Goal: Find specific page/section: Find specific page/section

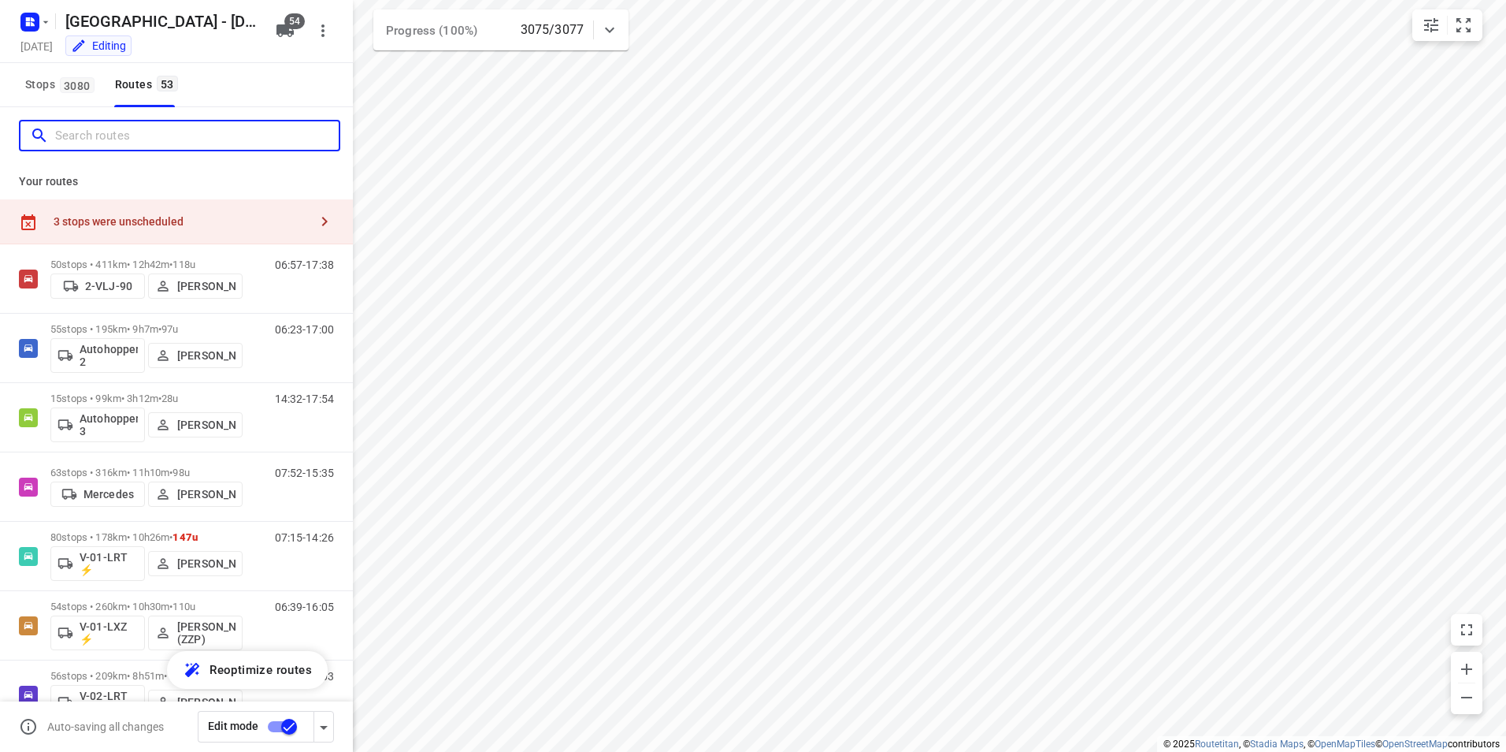
click at [127, 139] on input "Search routes" at bounding box center [197, 136] width 284 height 24
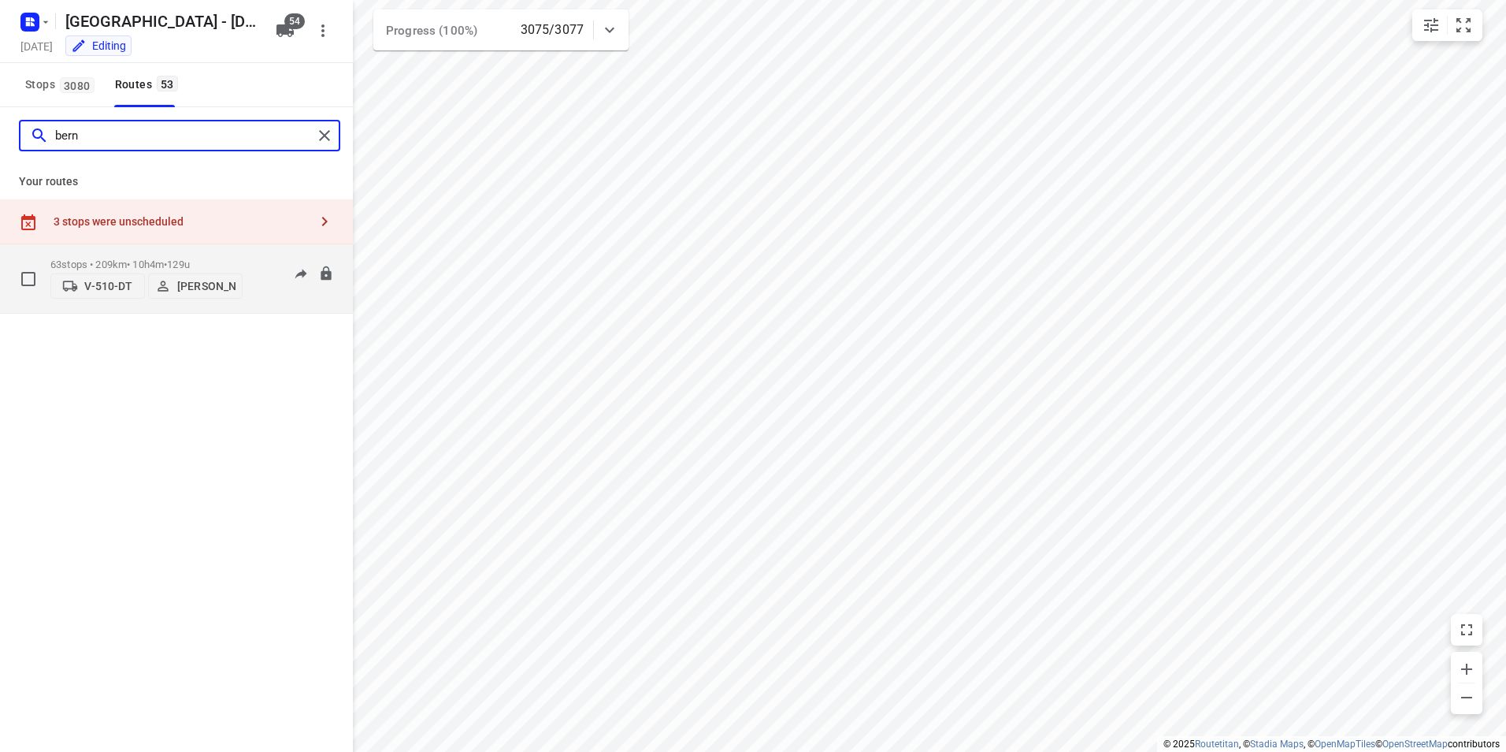
type input "bern"
click at [150, 259] on p "63 stops • 209km • 10h4m • 129u" at bounding box center [146, 264] width 192 height 12
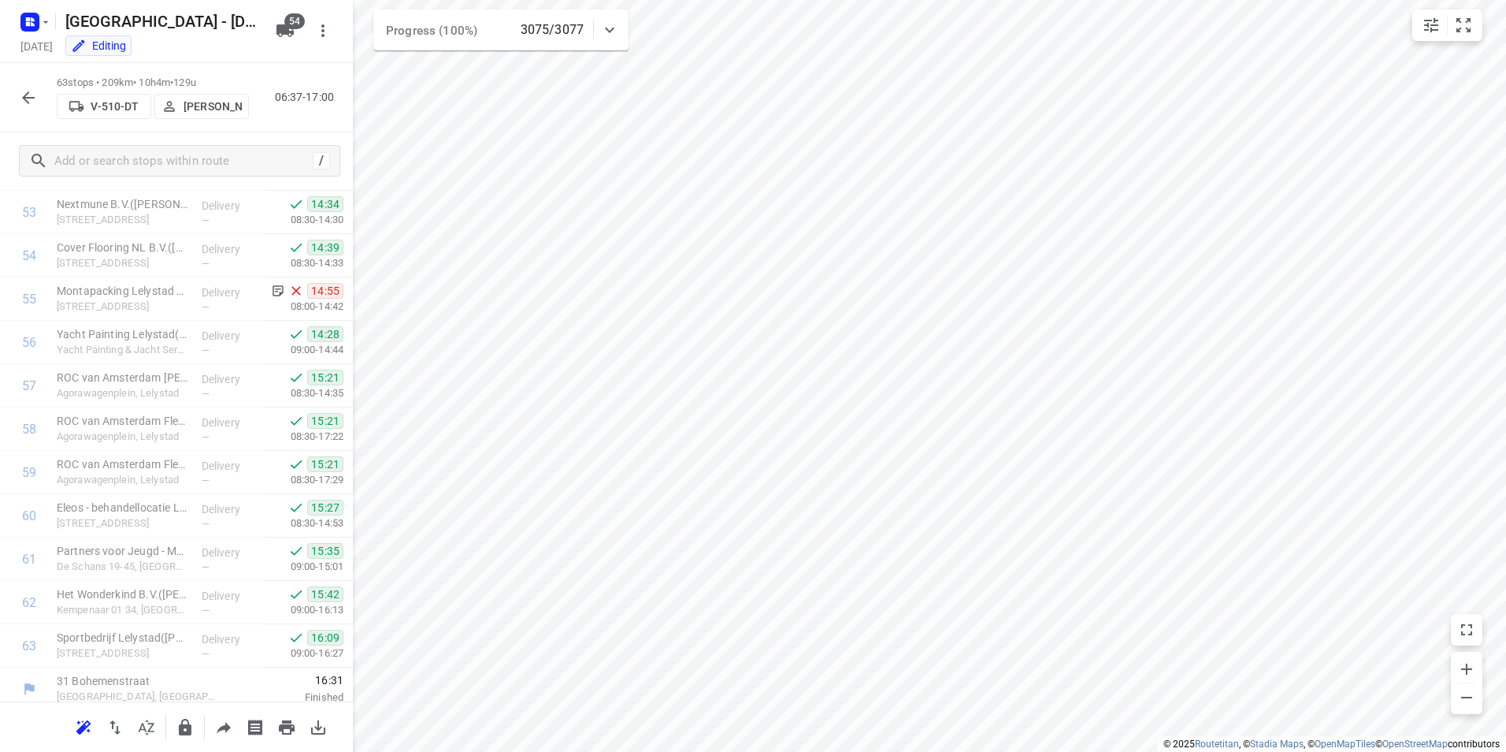
scroll to position [2380, 0]
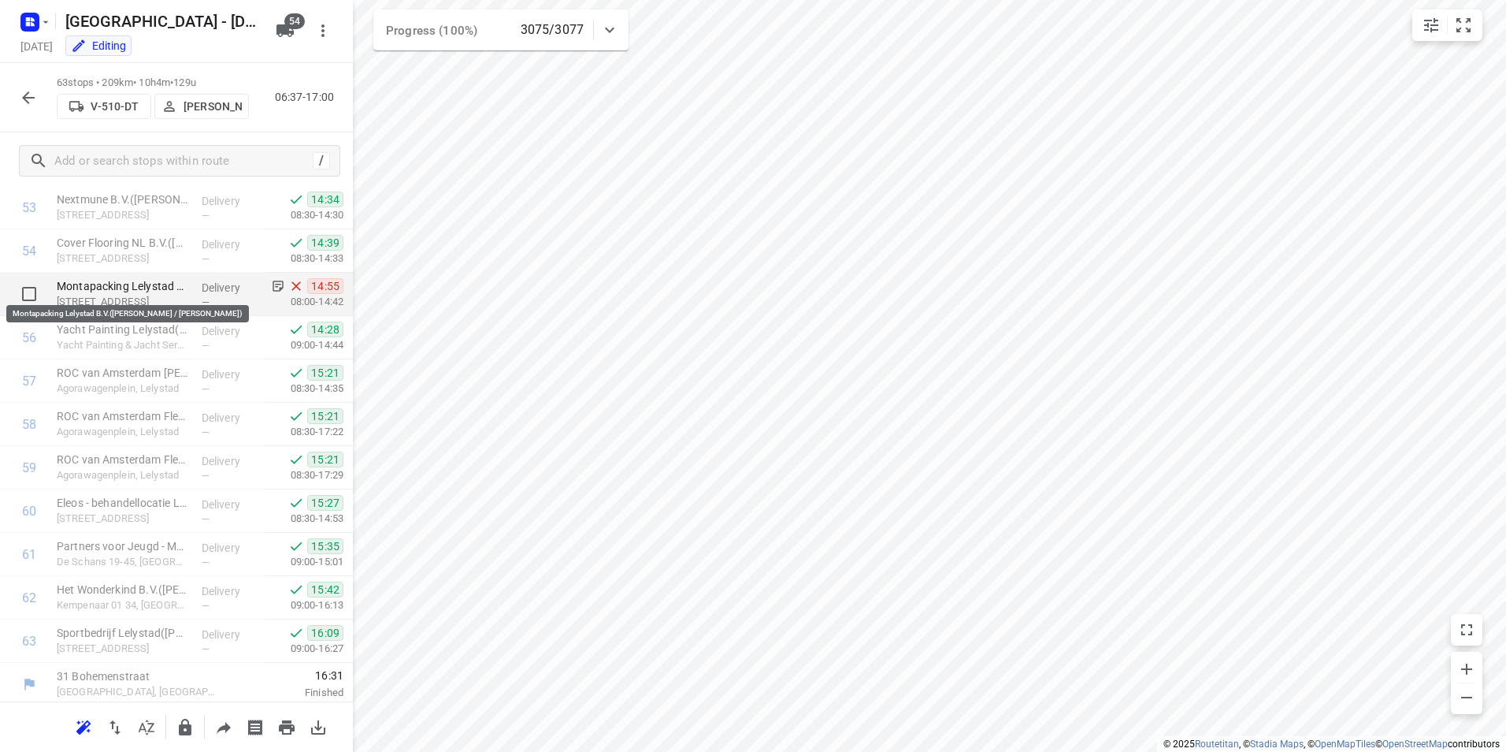
click at [139, 281] on p "Montapacking Lelystad B.V.([PERSON_NAME] / [PERSON_NAME])" at bounding box center [123, 286] width 132 height 16
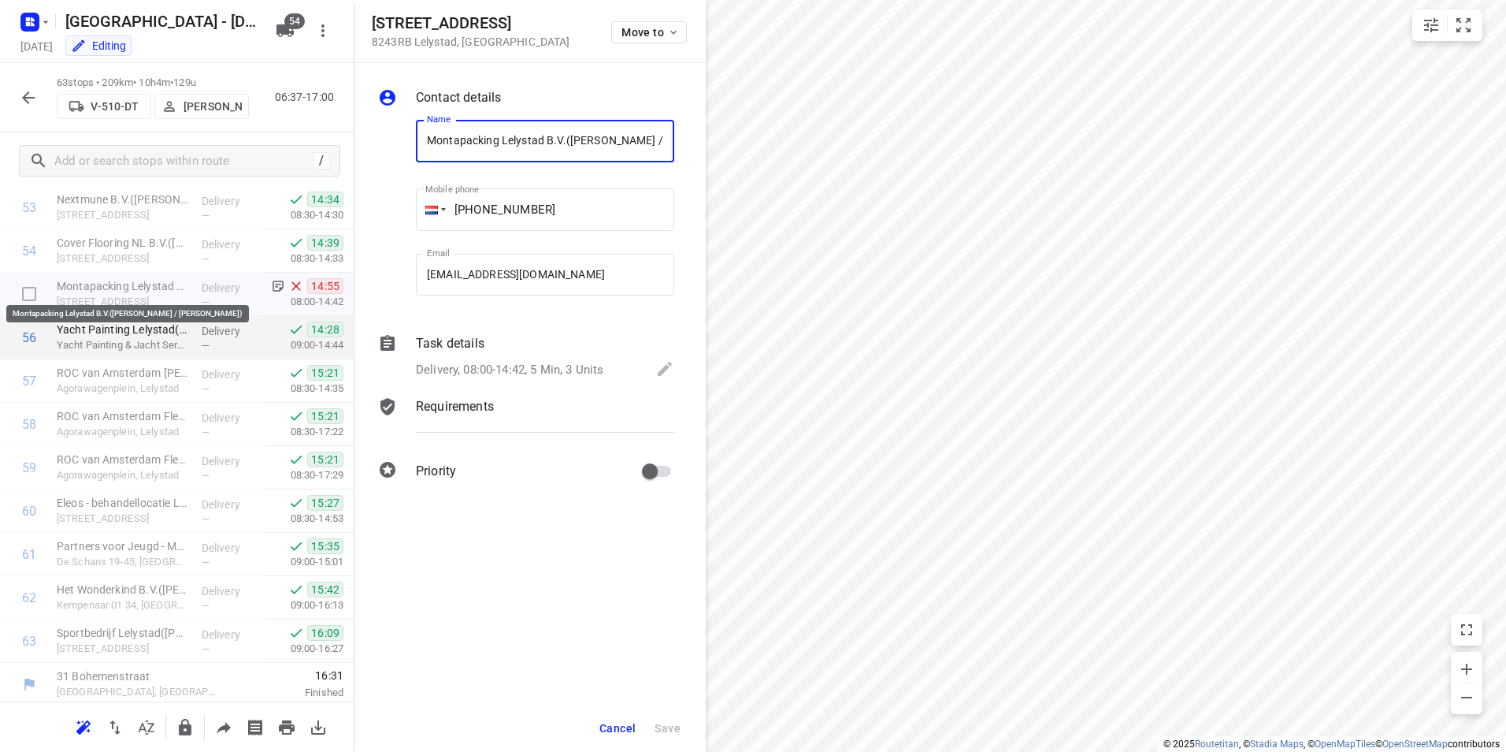
scroll to position [0, 69]
click at [445, 341] on p "Task details" at bounding box center [450, 343] width 69 height 19
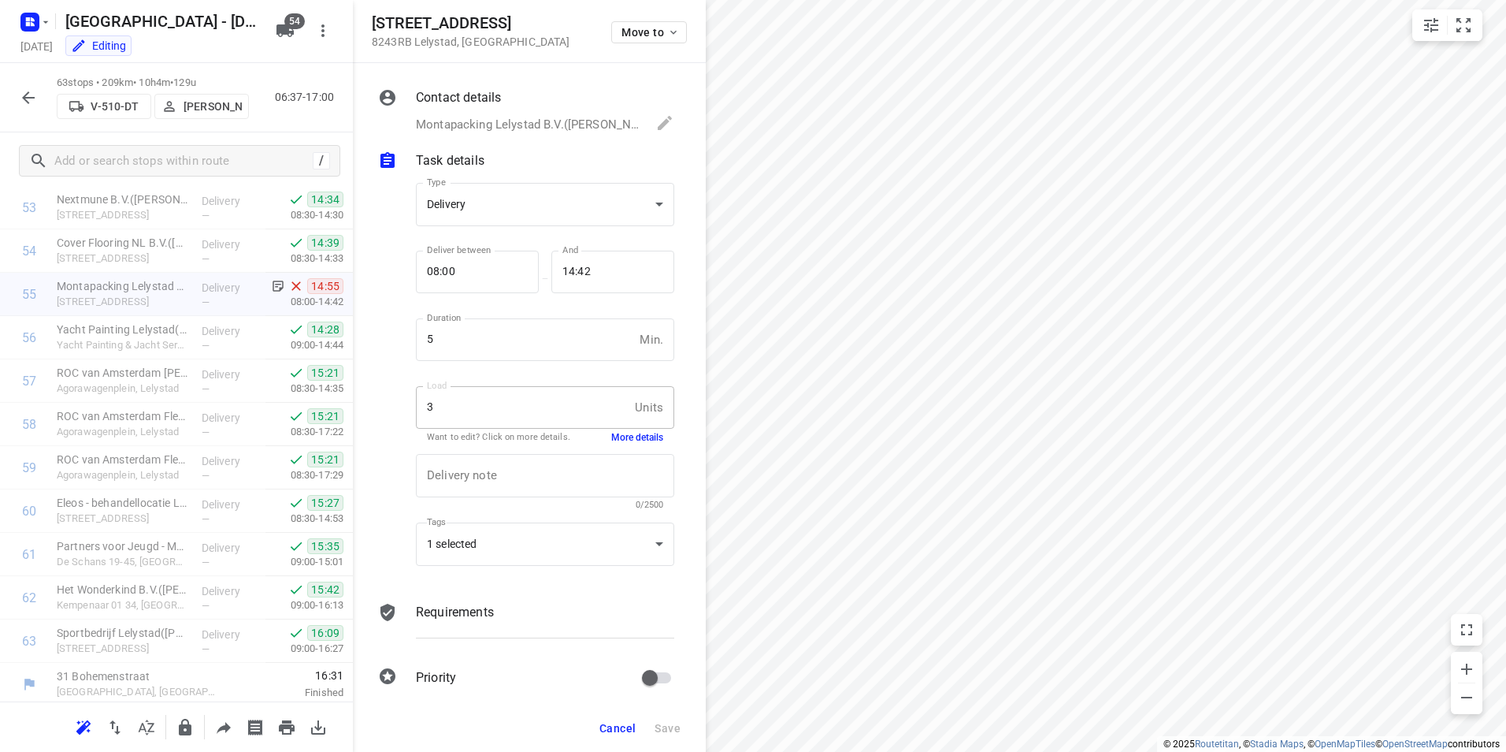
click at [631, 440] on button "More details" at bounding box center [637, 437] width 52 height 13
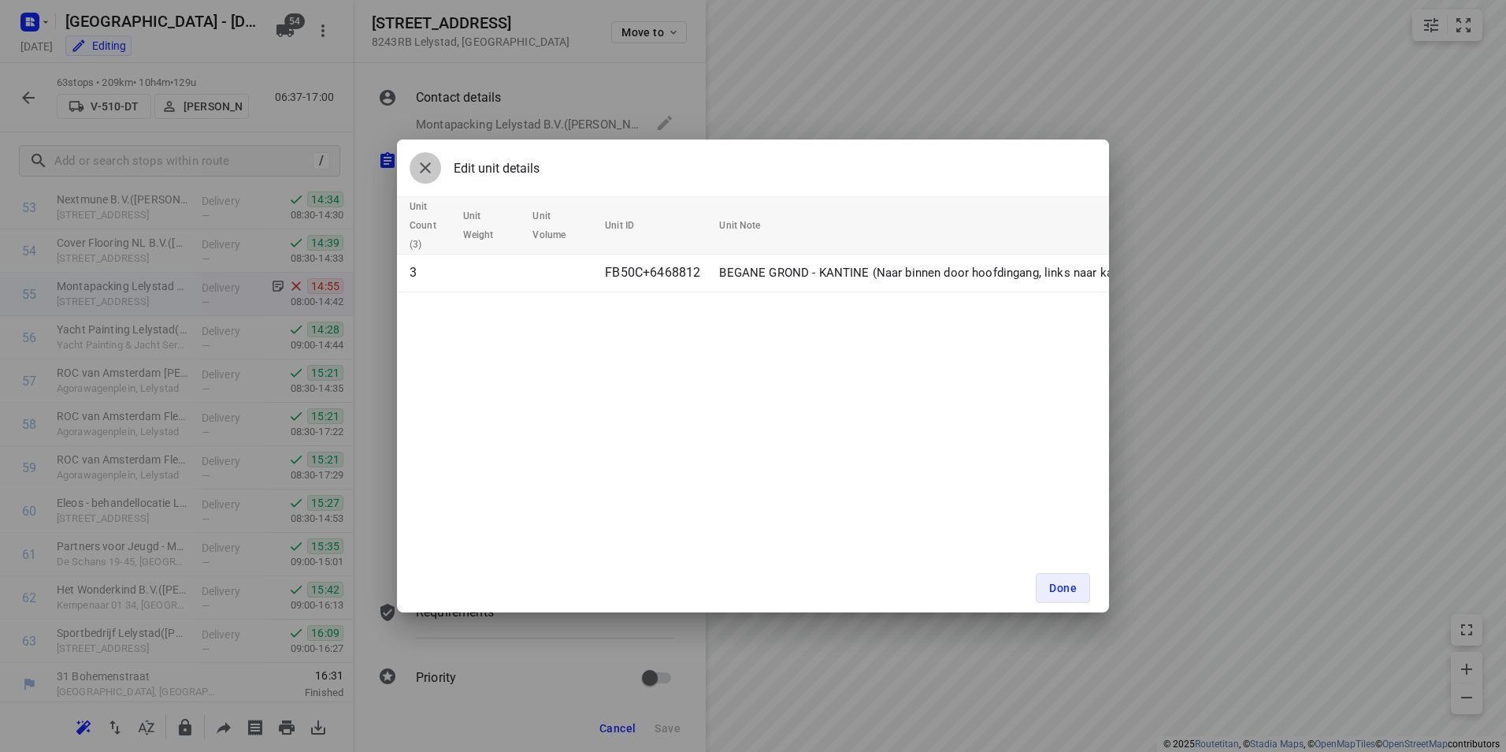
click at [421, 169] on icon "button" at bounding box center [425, 167] width 19 height 19
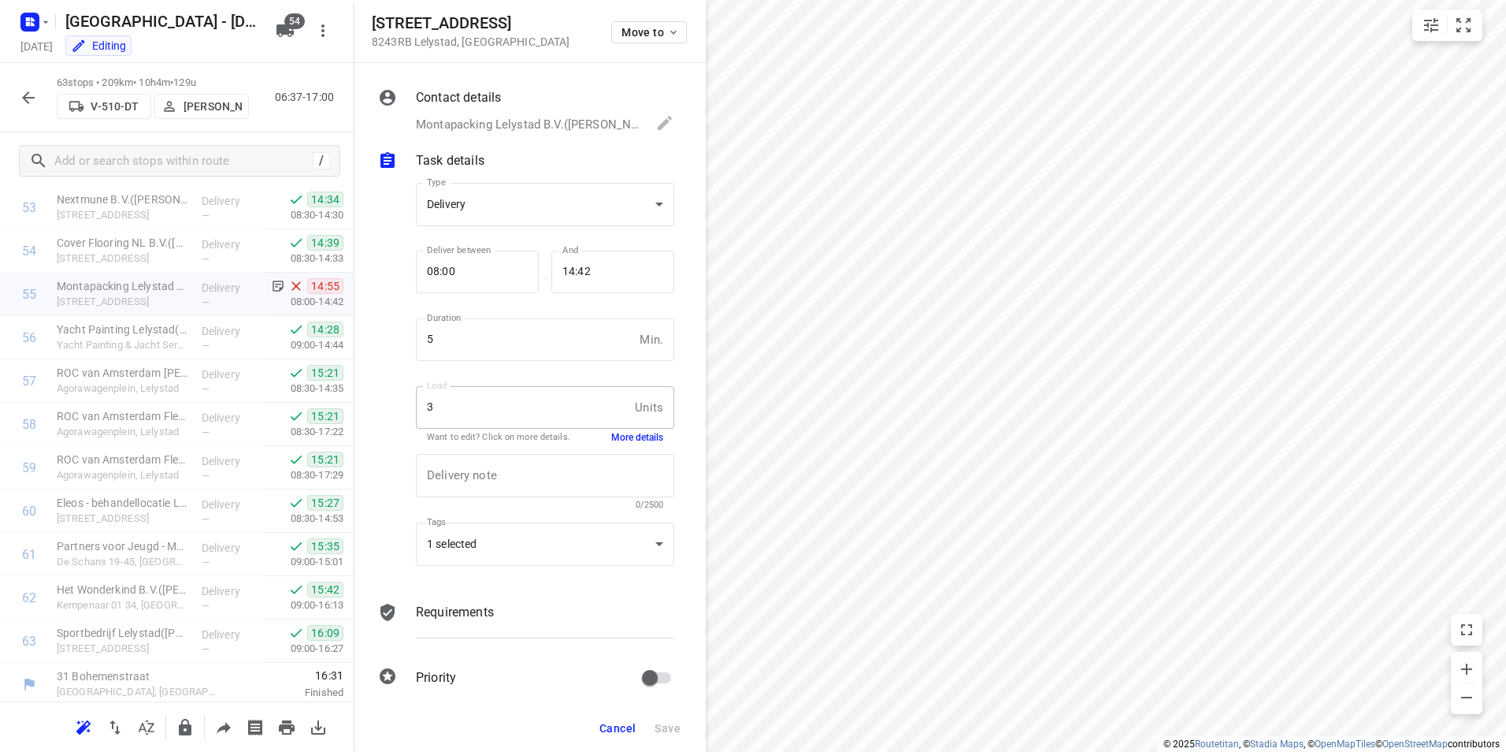
scroll to position [2385, 0]
click at [20, 95] on icon "button" at bounding box center [28, 97] width 19 height 19
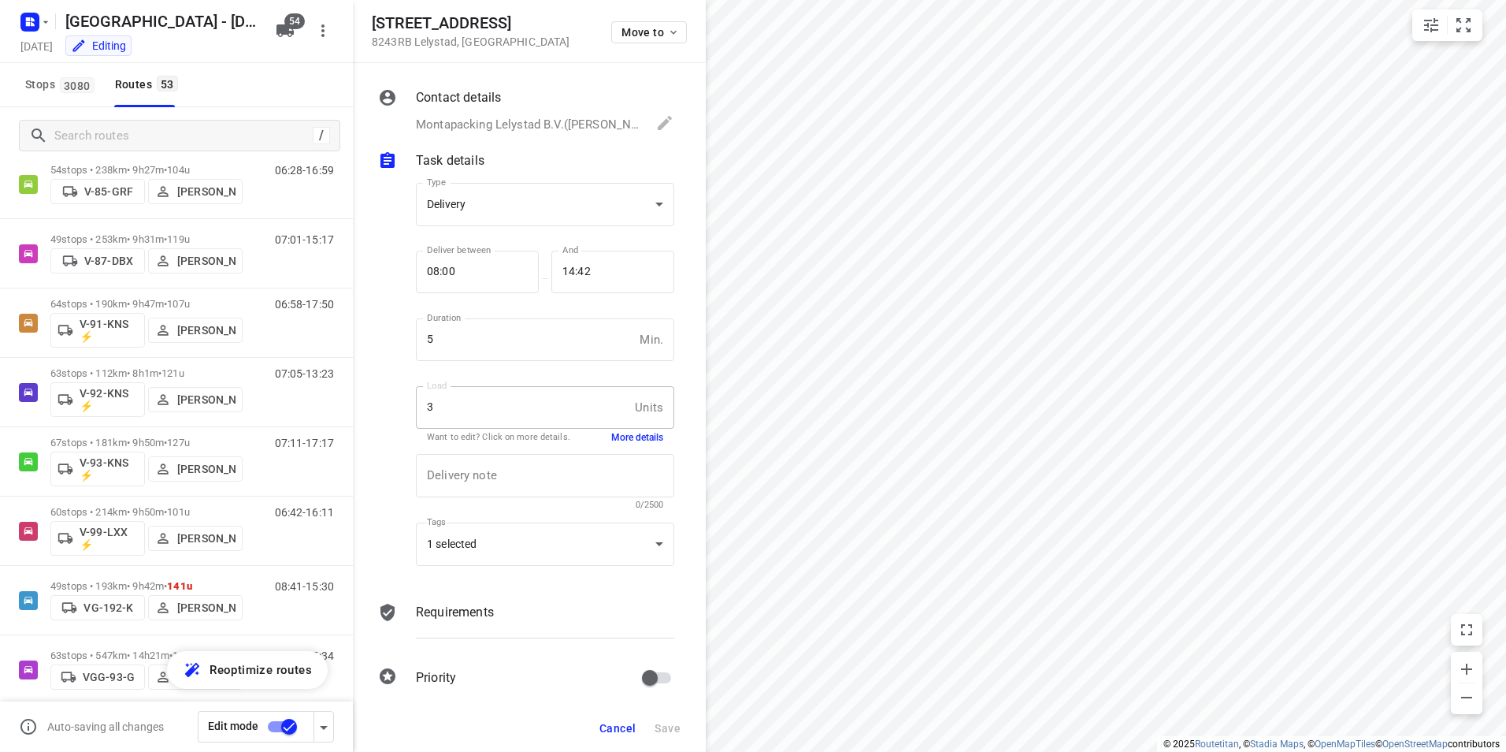
scroll to position [2169, 0]
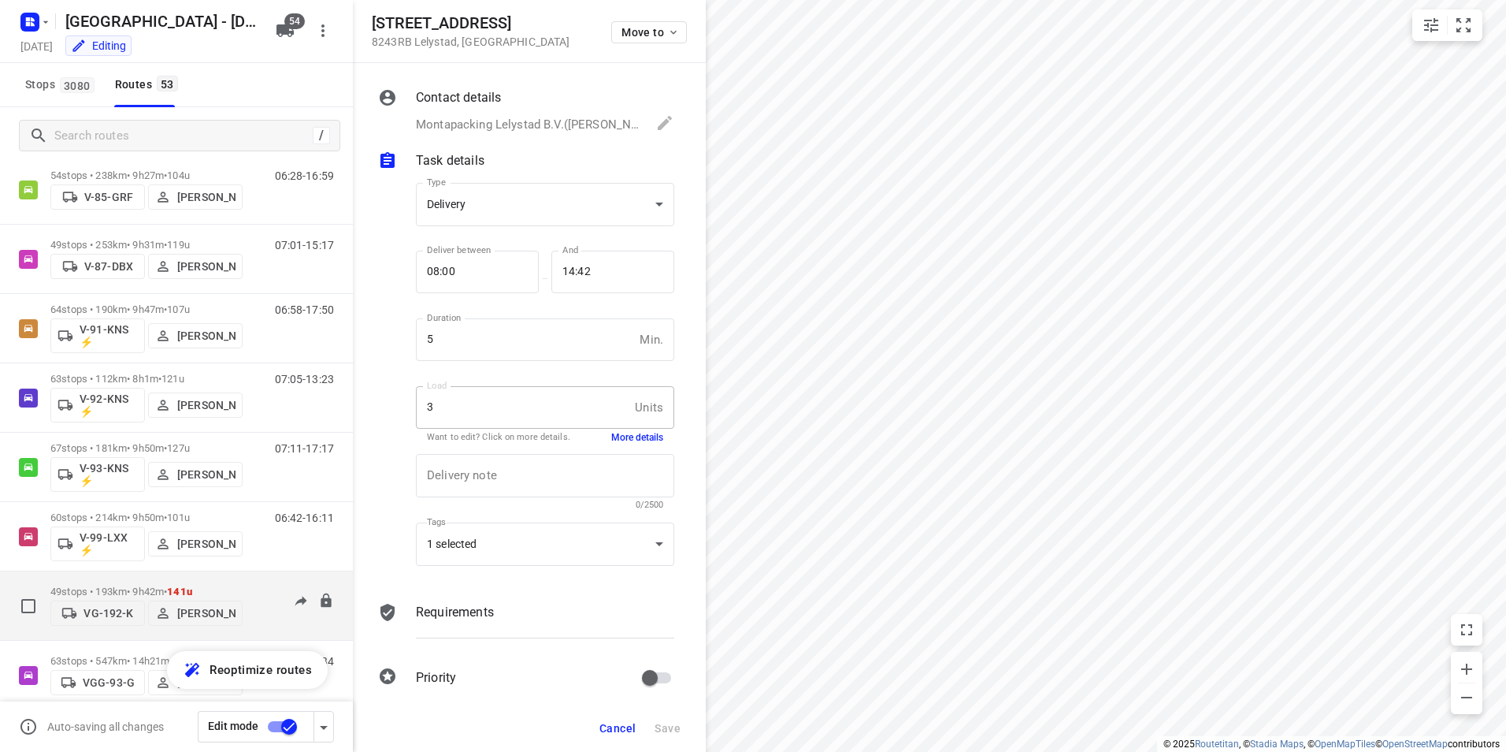
click at [129, 578] on div "49 stops • 193km • 9h42m • 141u VG-192-K [PERSON_NAME]" at bounding box center [146, 605] width 192 height 56
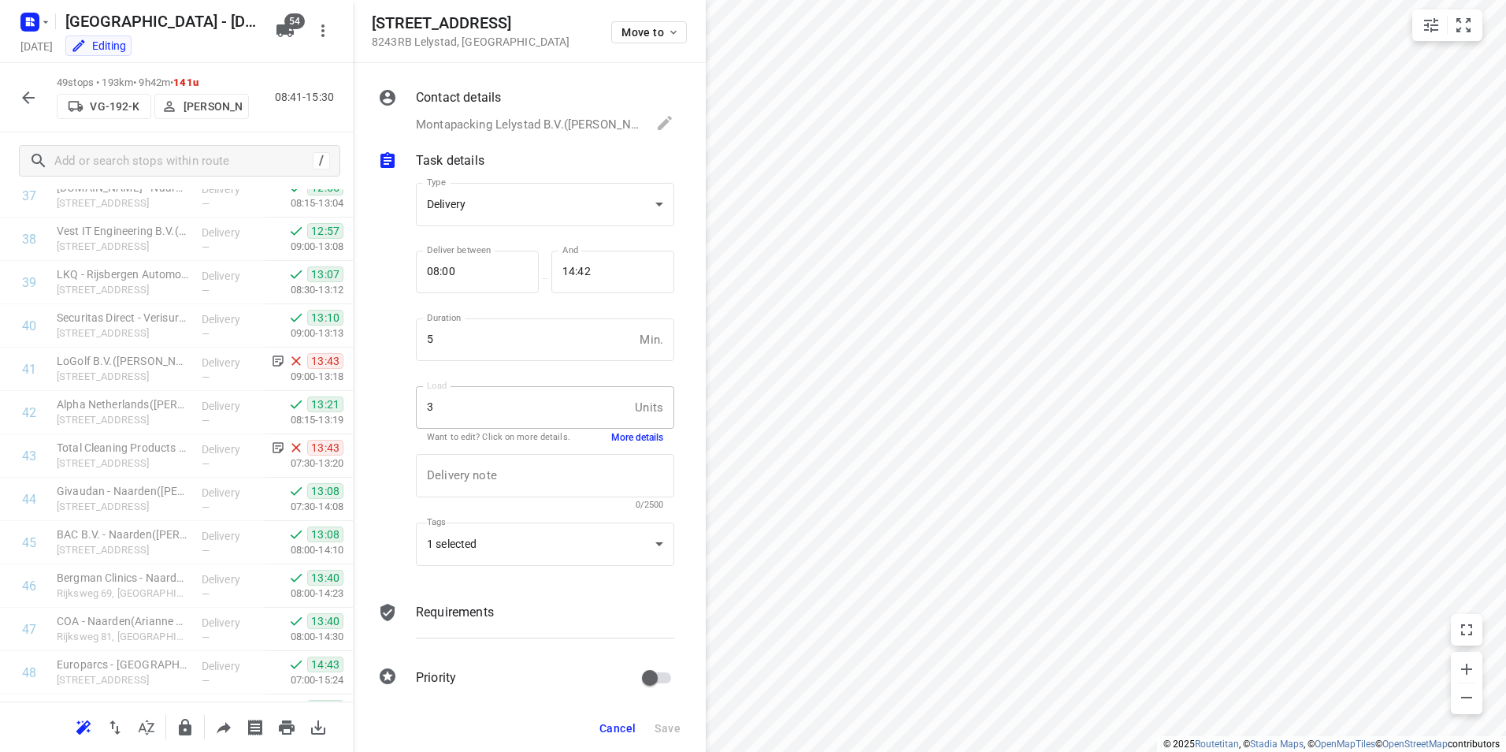
scroll to position [1778, 0]
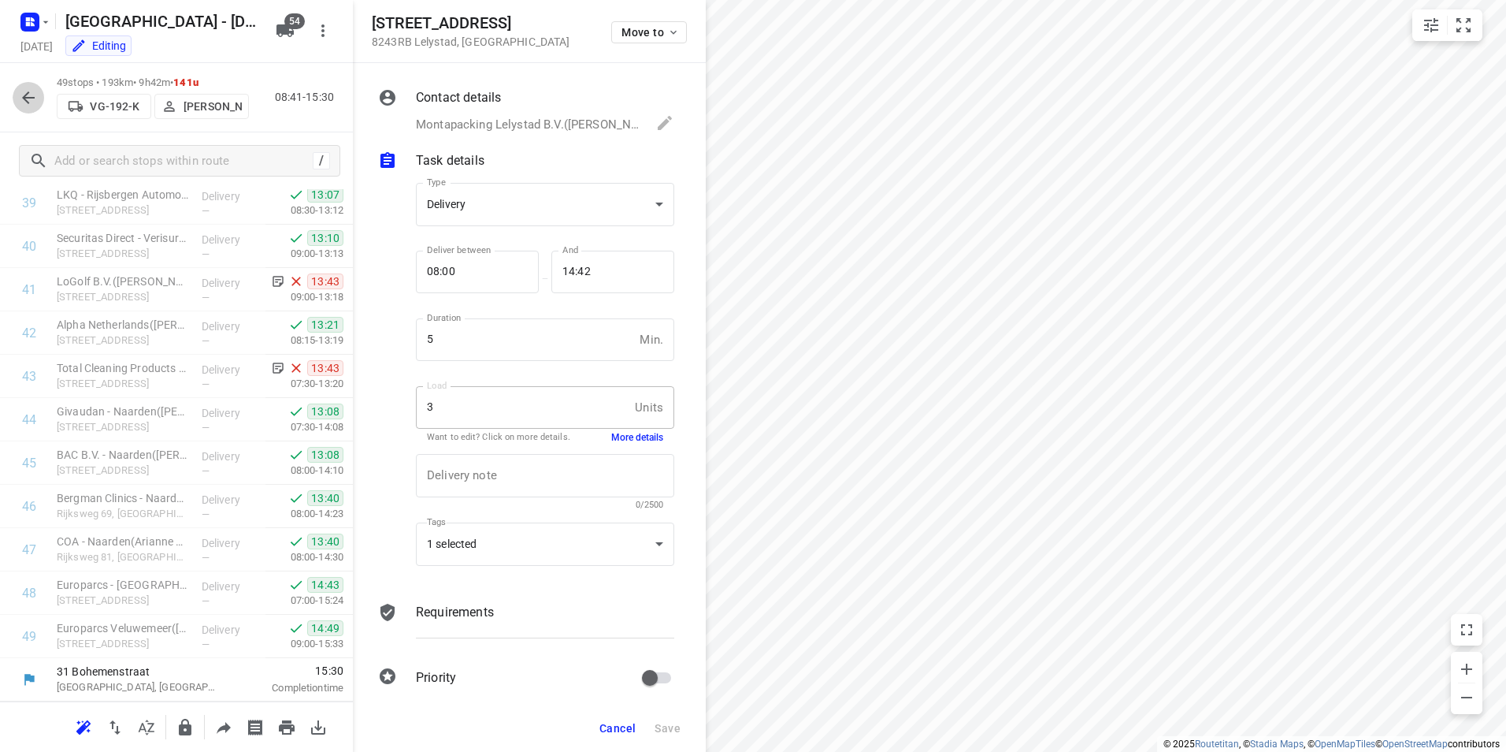
click at [29, 91] on icon "button" at bounding box center [28, 97] width 19 height 19
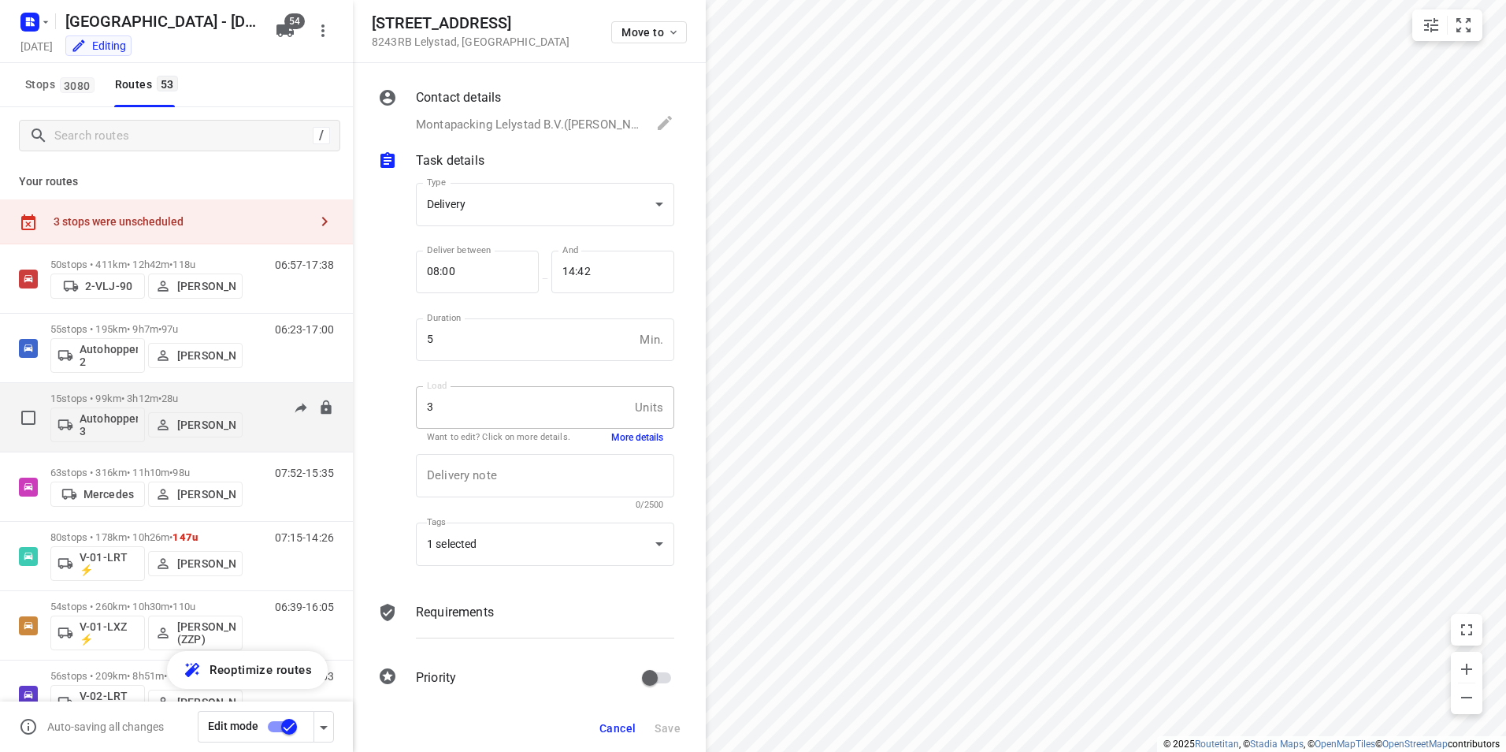
click at [99, 393] on p "15 stops • 99km • 3h12m • 28u" at bounding box center [146, 398] width 192 height 12
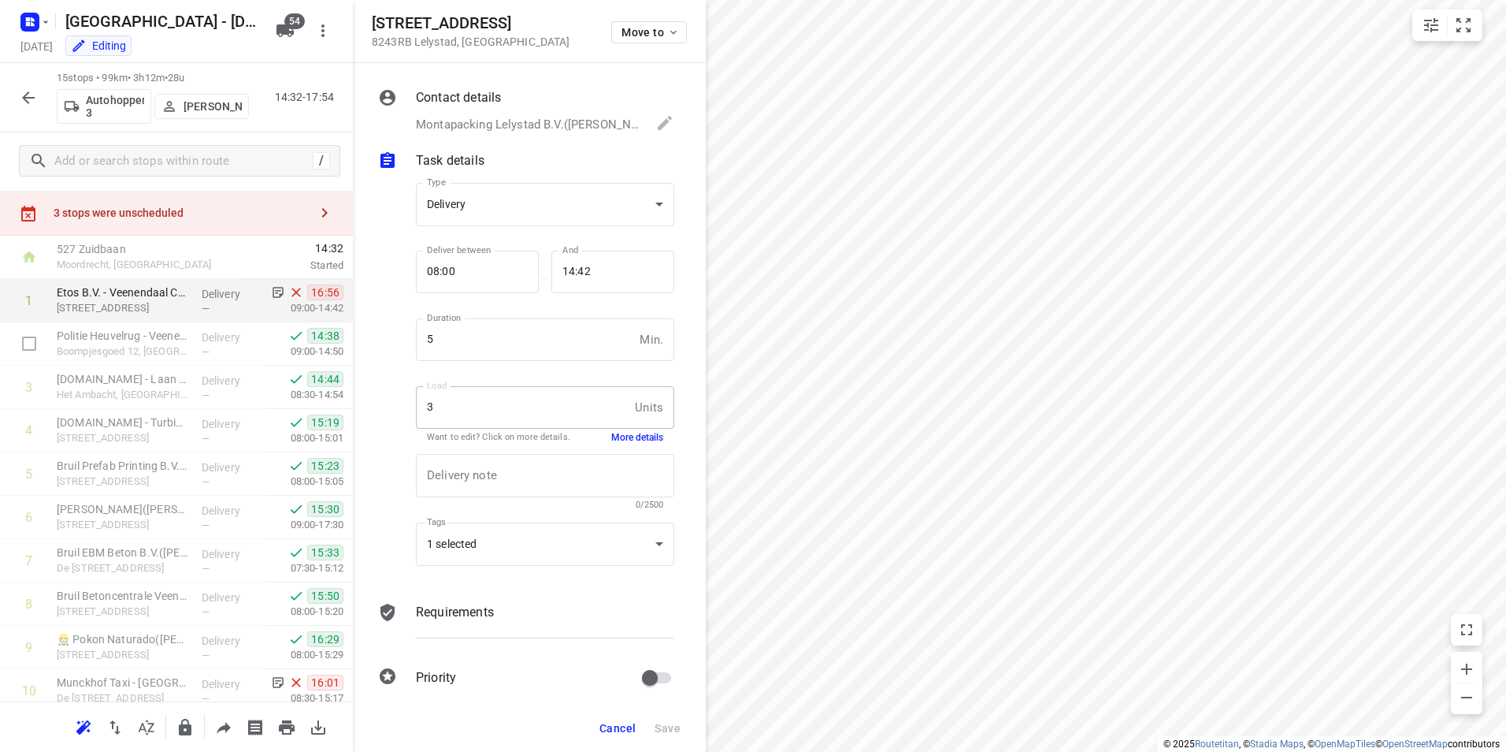
scroll to position [0, 0]
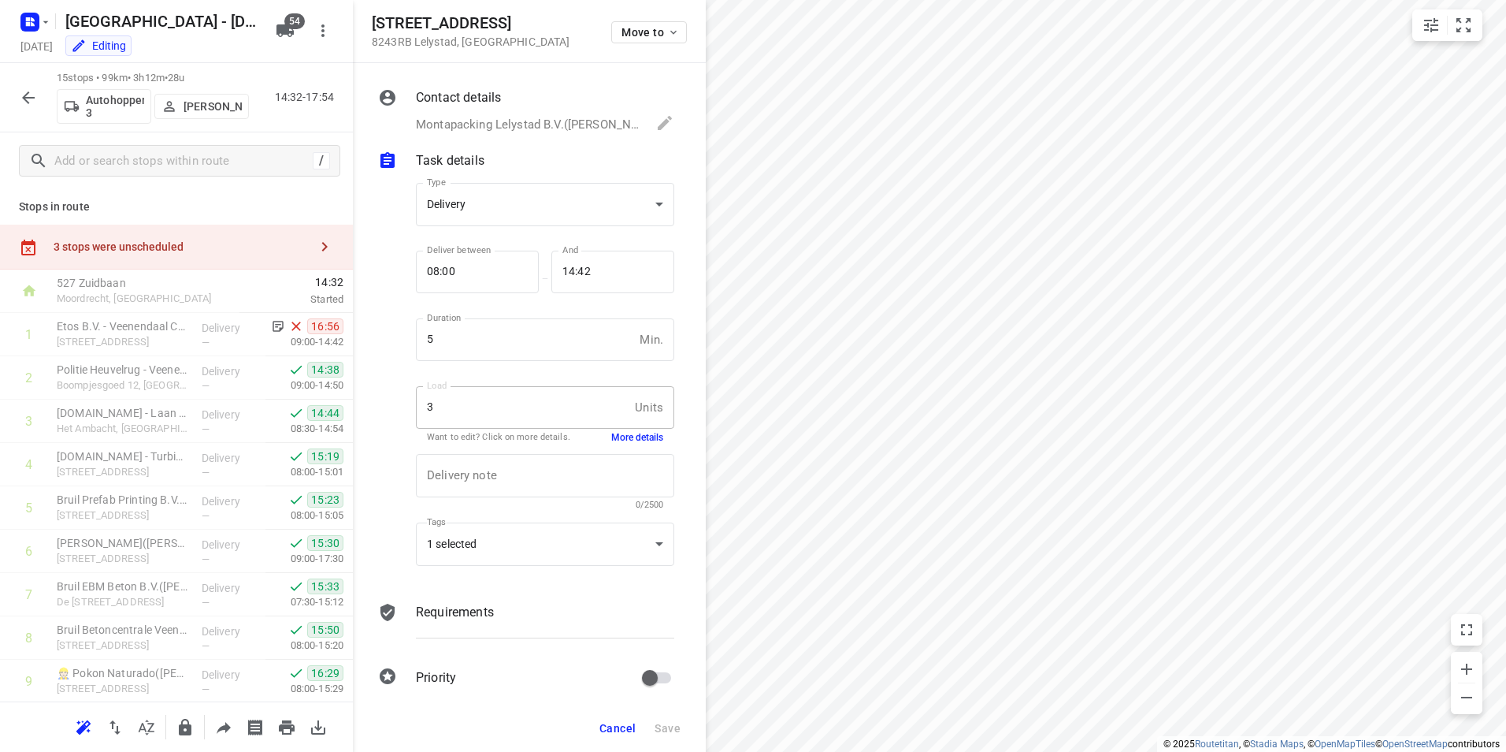
click at [28, 98] on icon "button" at bounding box center [28, 97] width 13 height 13
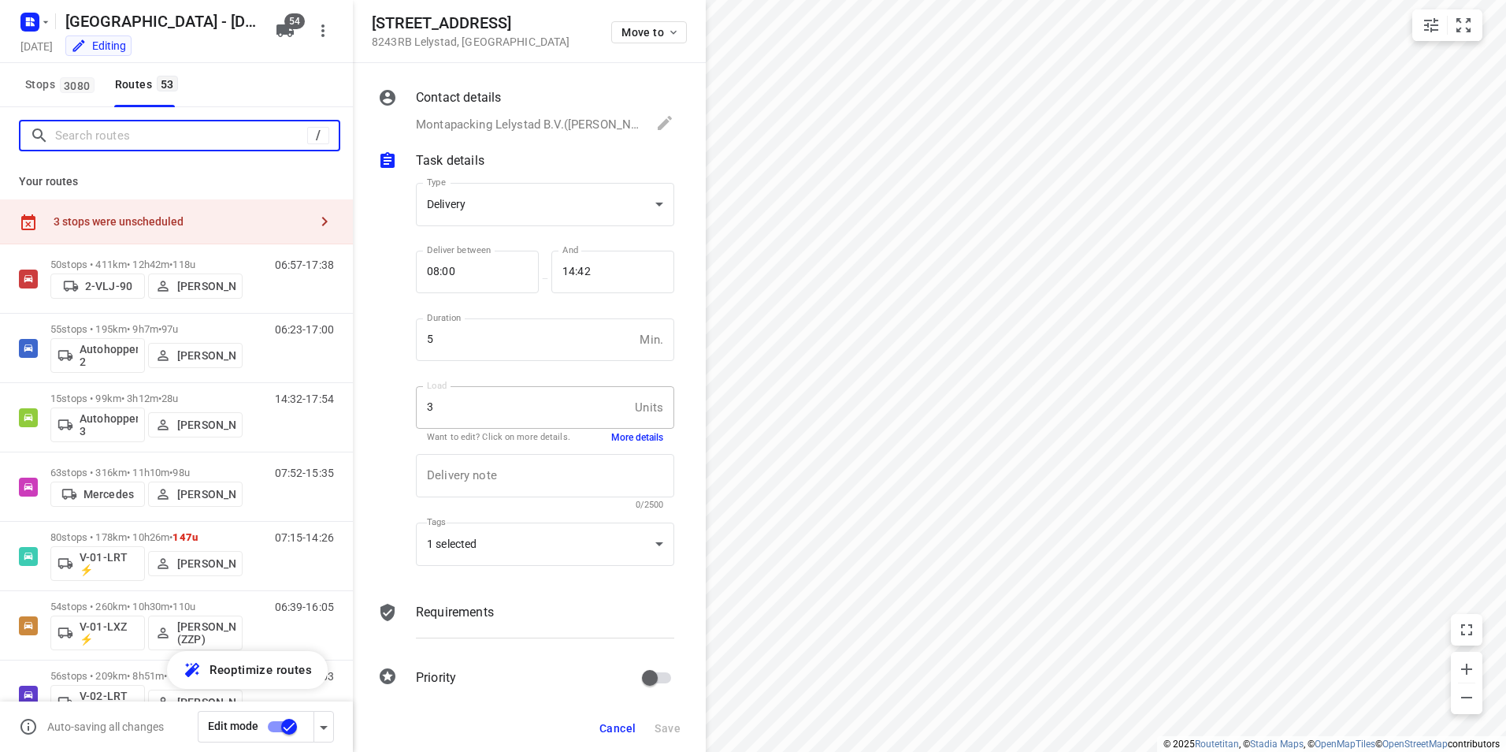
click at [147, 124] on input "Search routes" at bounding box center [181, 136] width 252 height 24
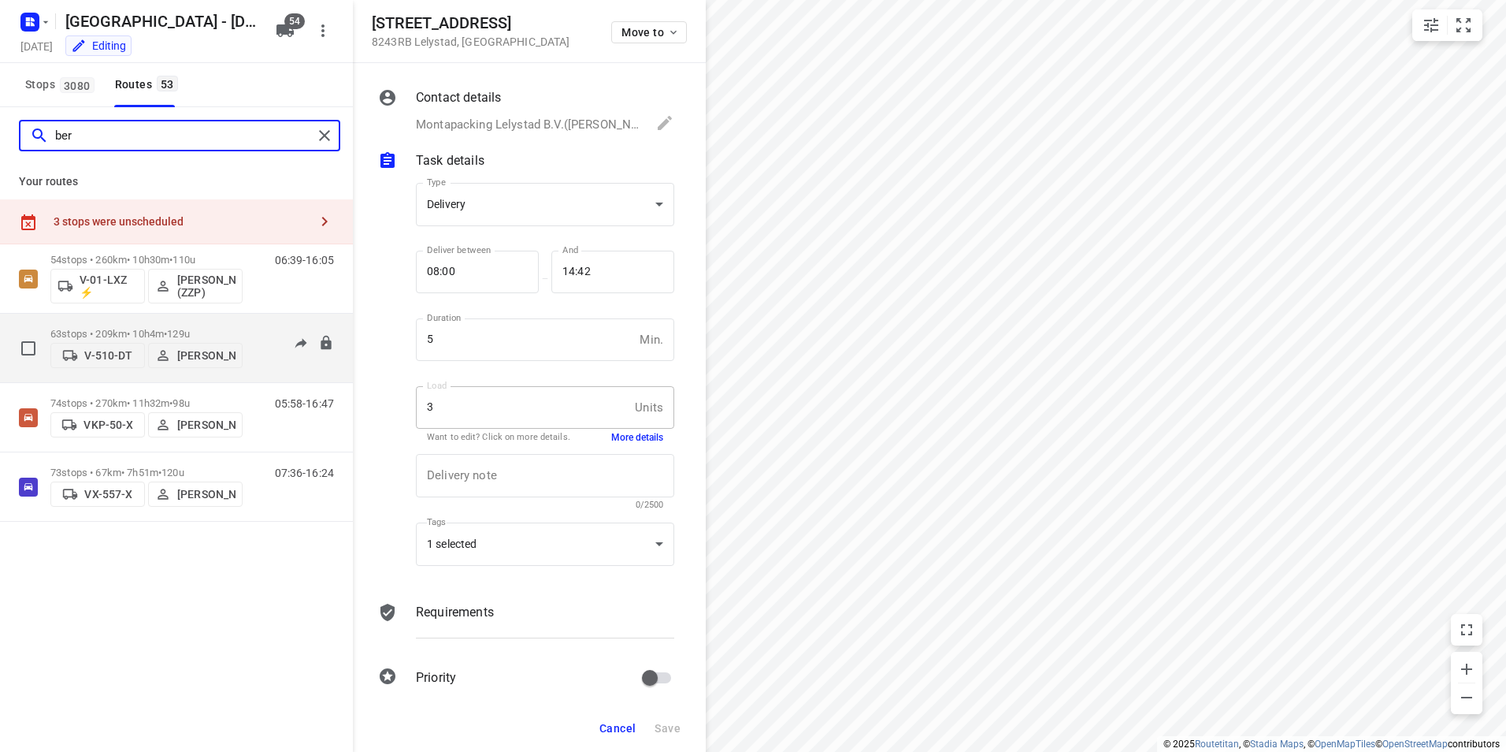
type input "ber"
click at [140, 328] on p "63 stops • 209km • 10h4m • 129u" at bounding box center [146, 334] width 192 height 12
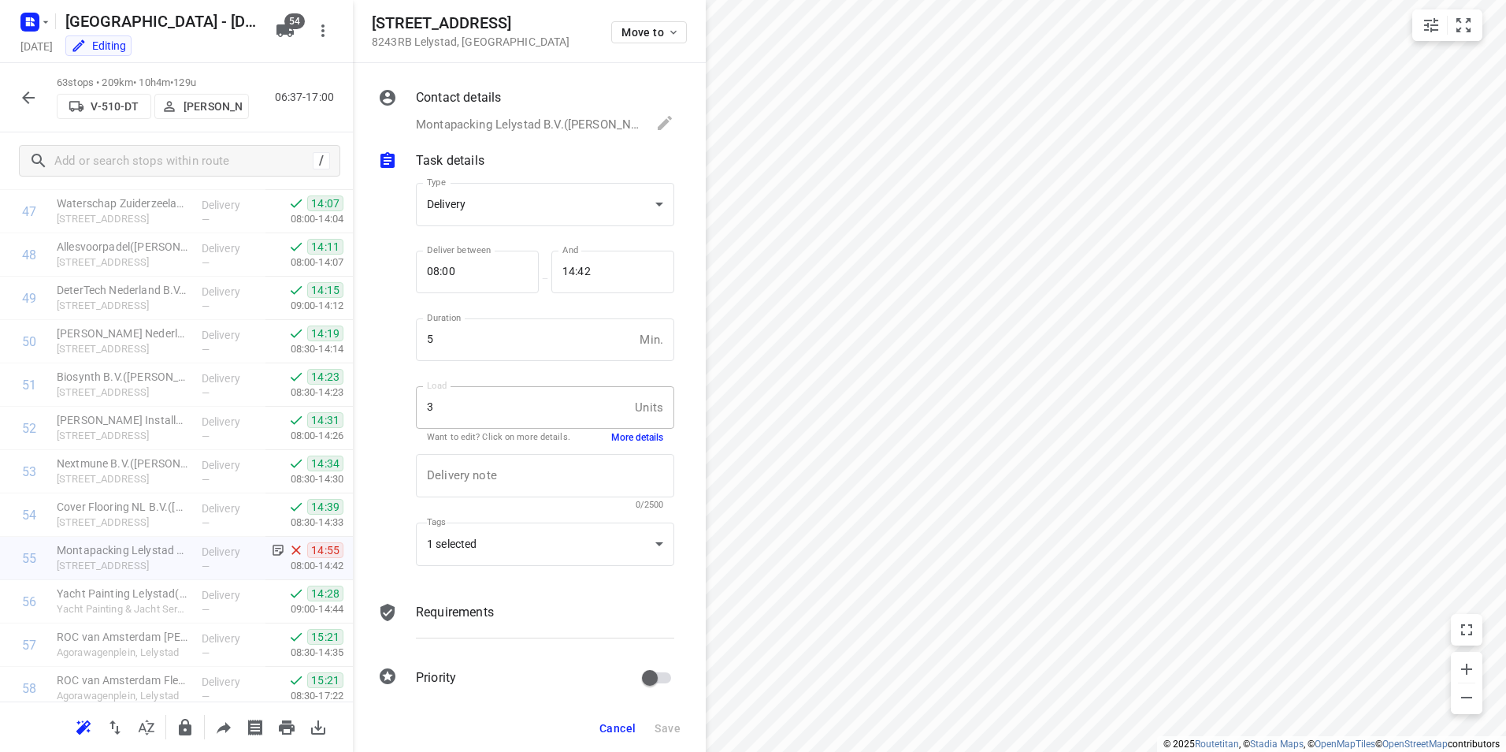
scroll to position [2188, 0]
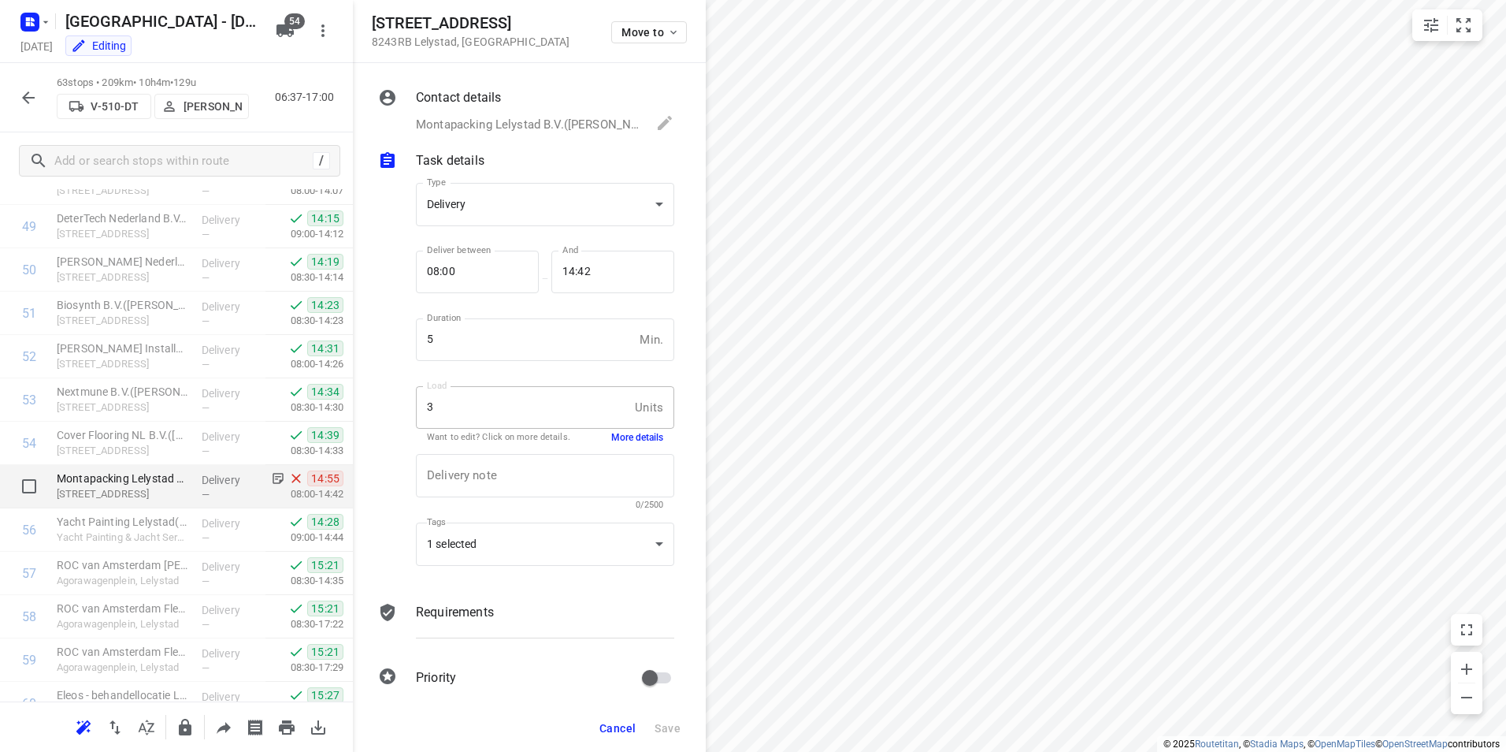
click at [124, 469] on div "Montapacking Lelystad B.V.([PERSON_NAME] / [PERSON_NAME]) [STREET_ADDRESS]" at bounding box center [122, 486] width 145 height 43
click at [136, 473] on p "Montapacking Lelystad B.V.([PERSON_NAME] / [PERSON_NAME])" at bounding box center [123, 478] width 132 height 16
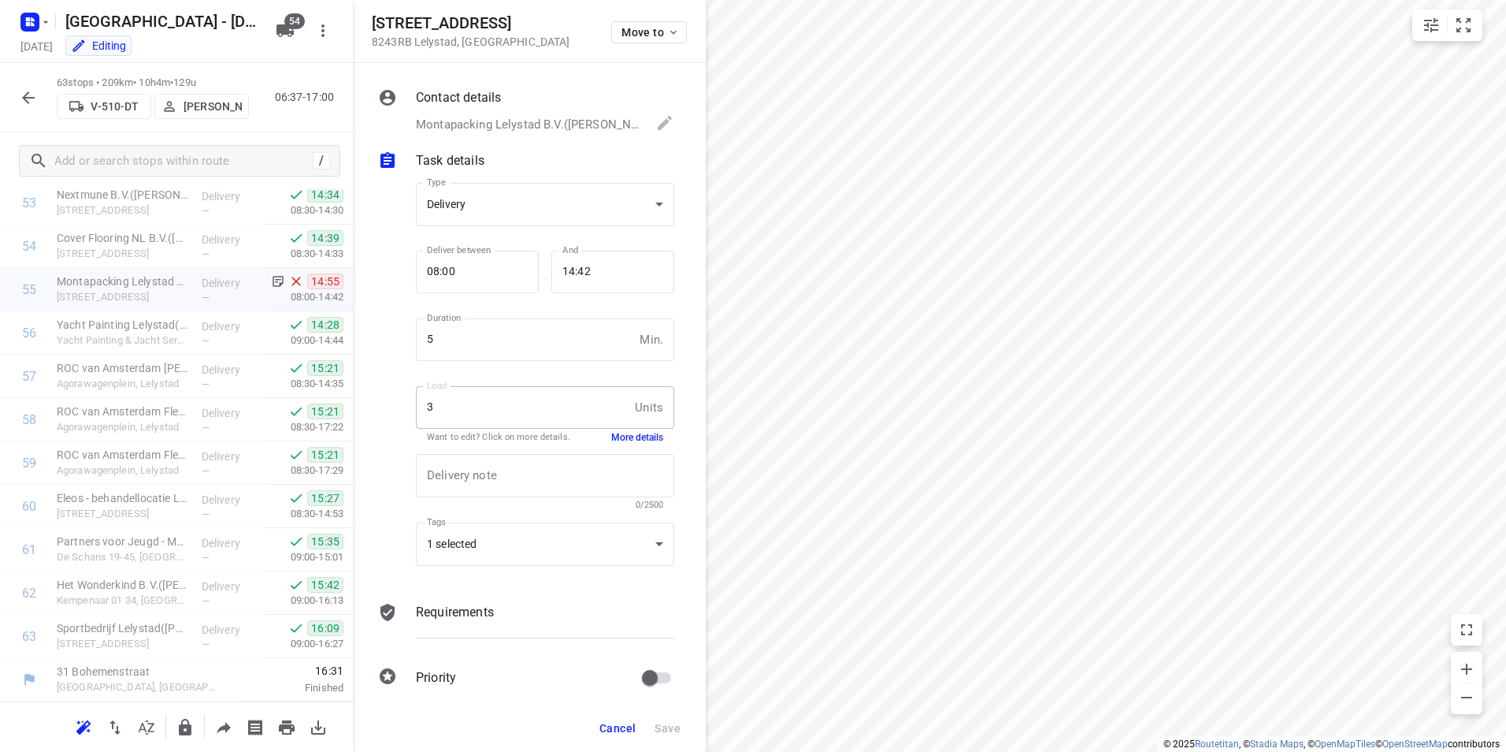
scroll to position [2121, 0]
click at [29, 92] on icon "button" at bounding box center [28, 97] width 13 height 13
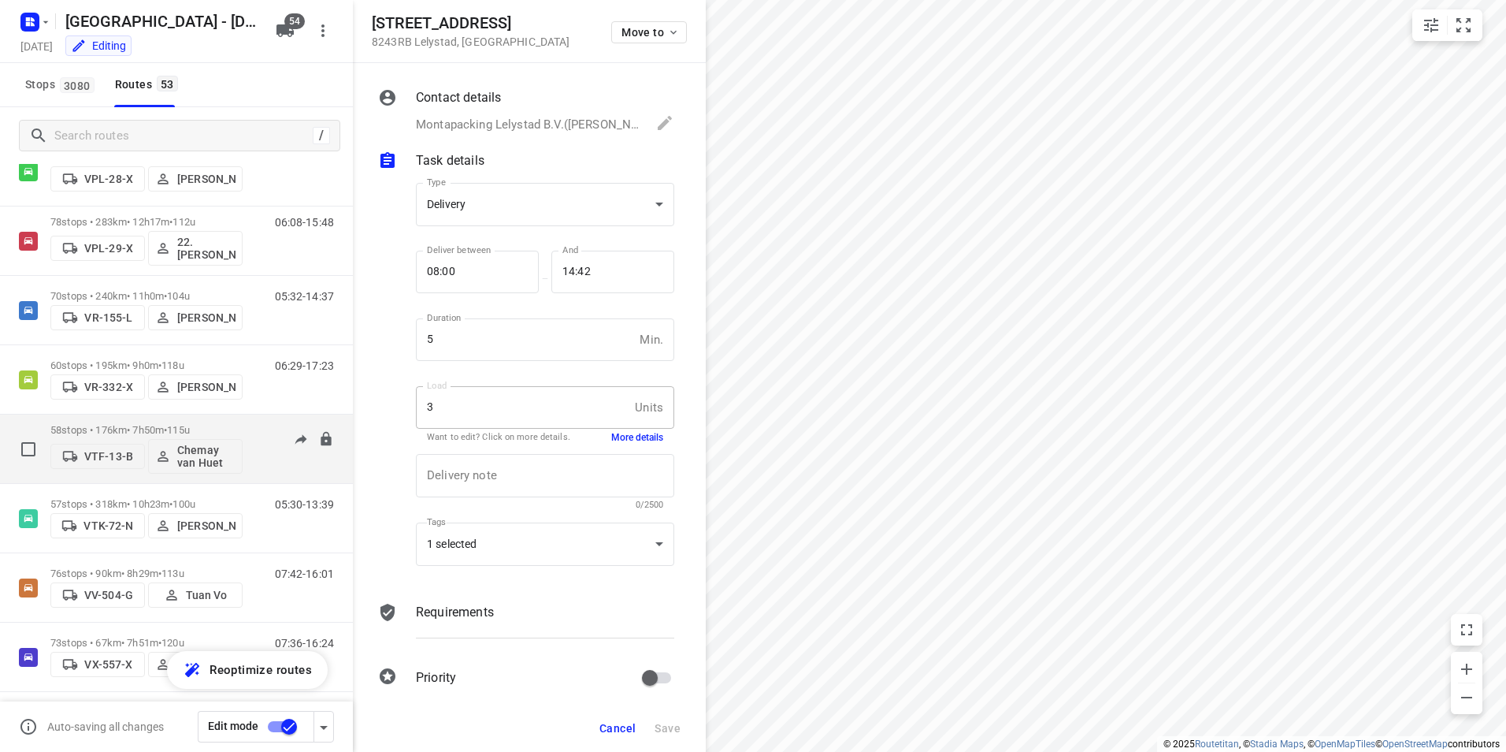
scroll to position [3233, 0]
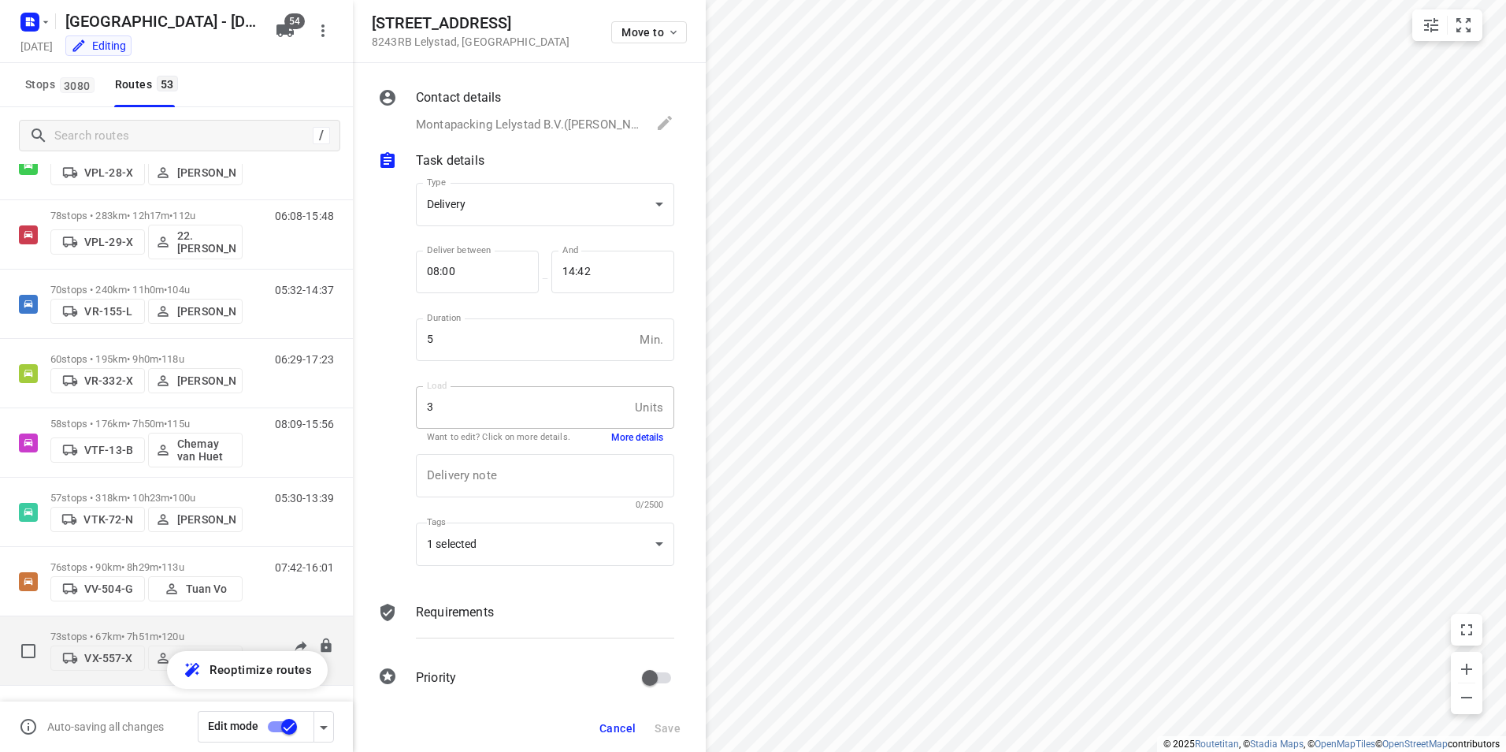
click at [122, 630] on p "73 stops • 67km • 7h51m • 120u" at bounding box center [146, 636] width 192 height 12
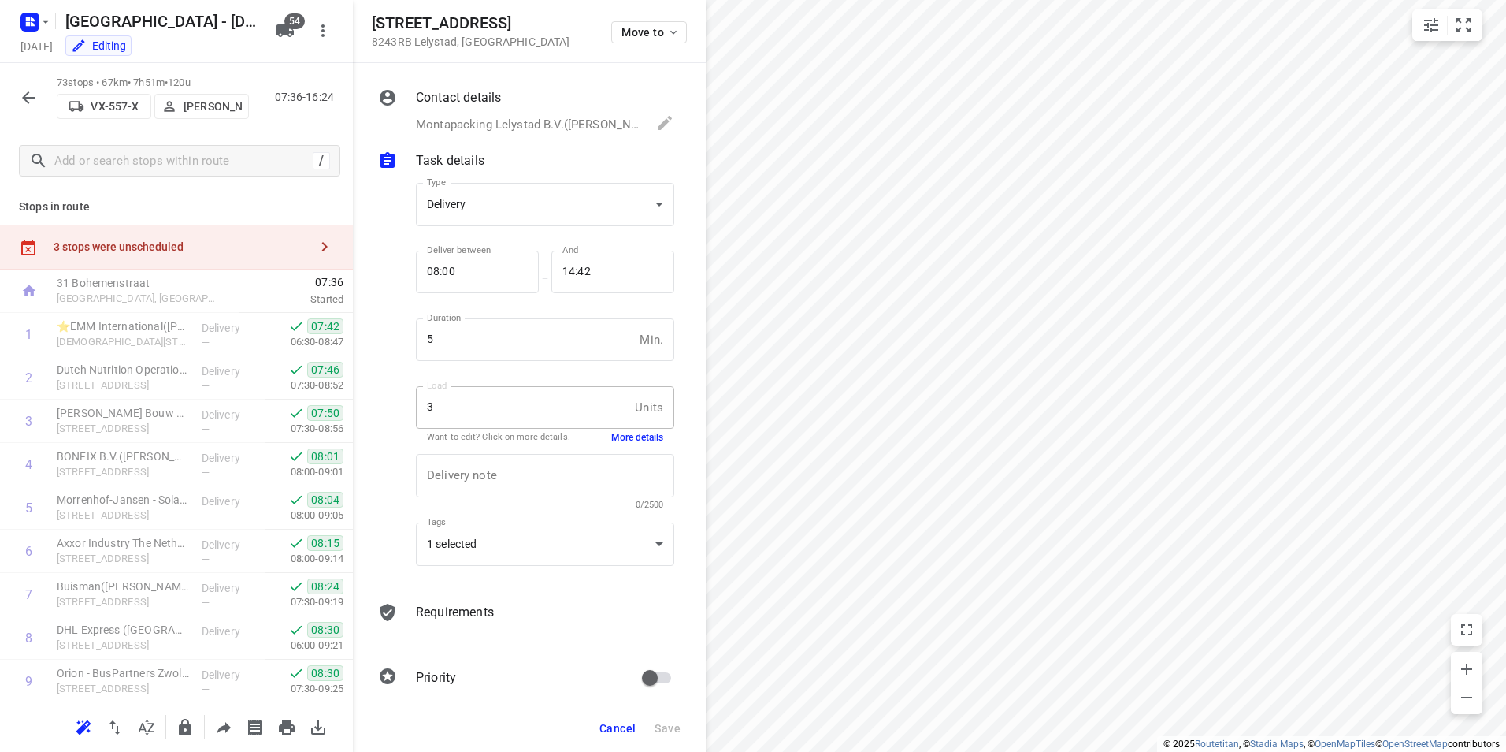
click at [21, 94] on icon "button" at bounding box center [28, 97] width 19 height 19
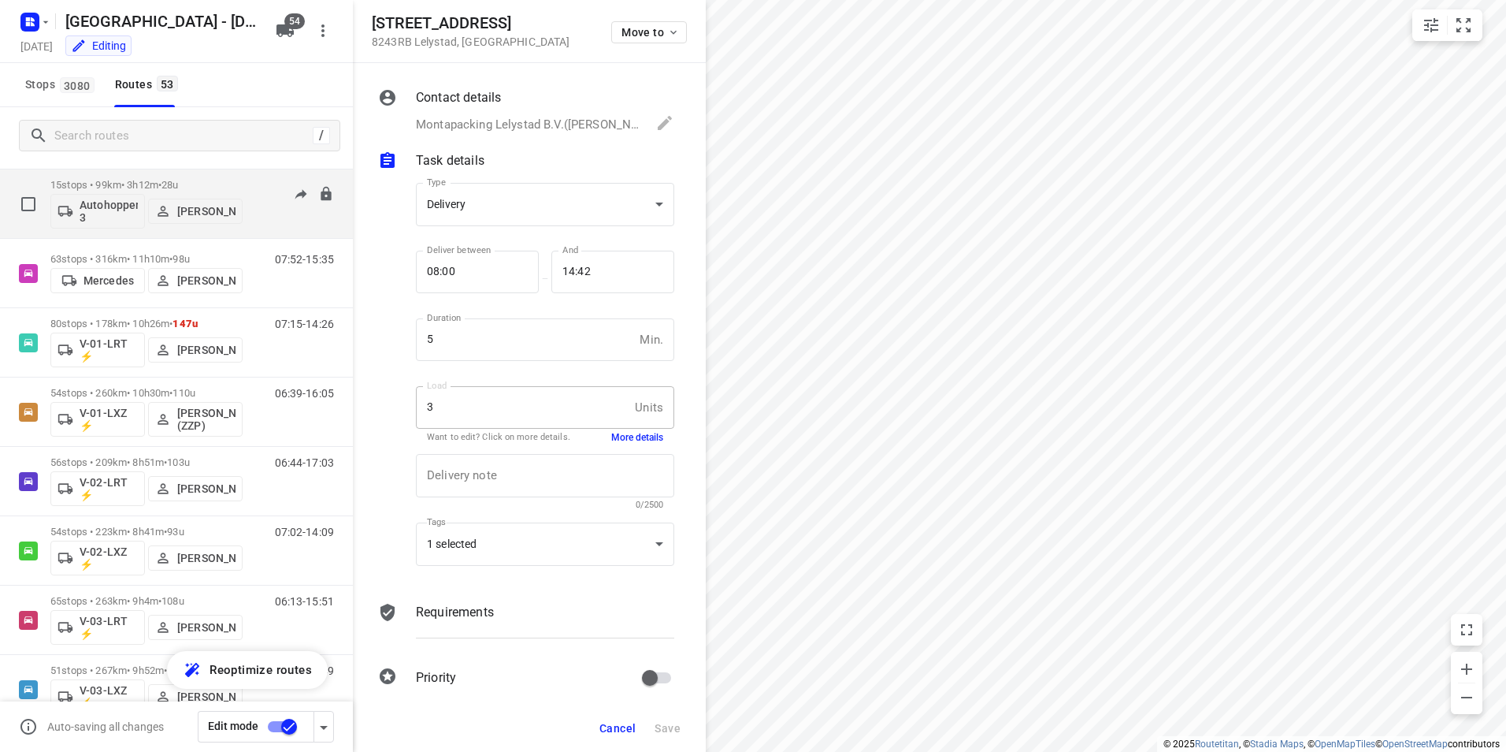
scroll to position [3, 0]
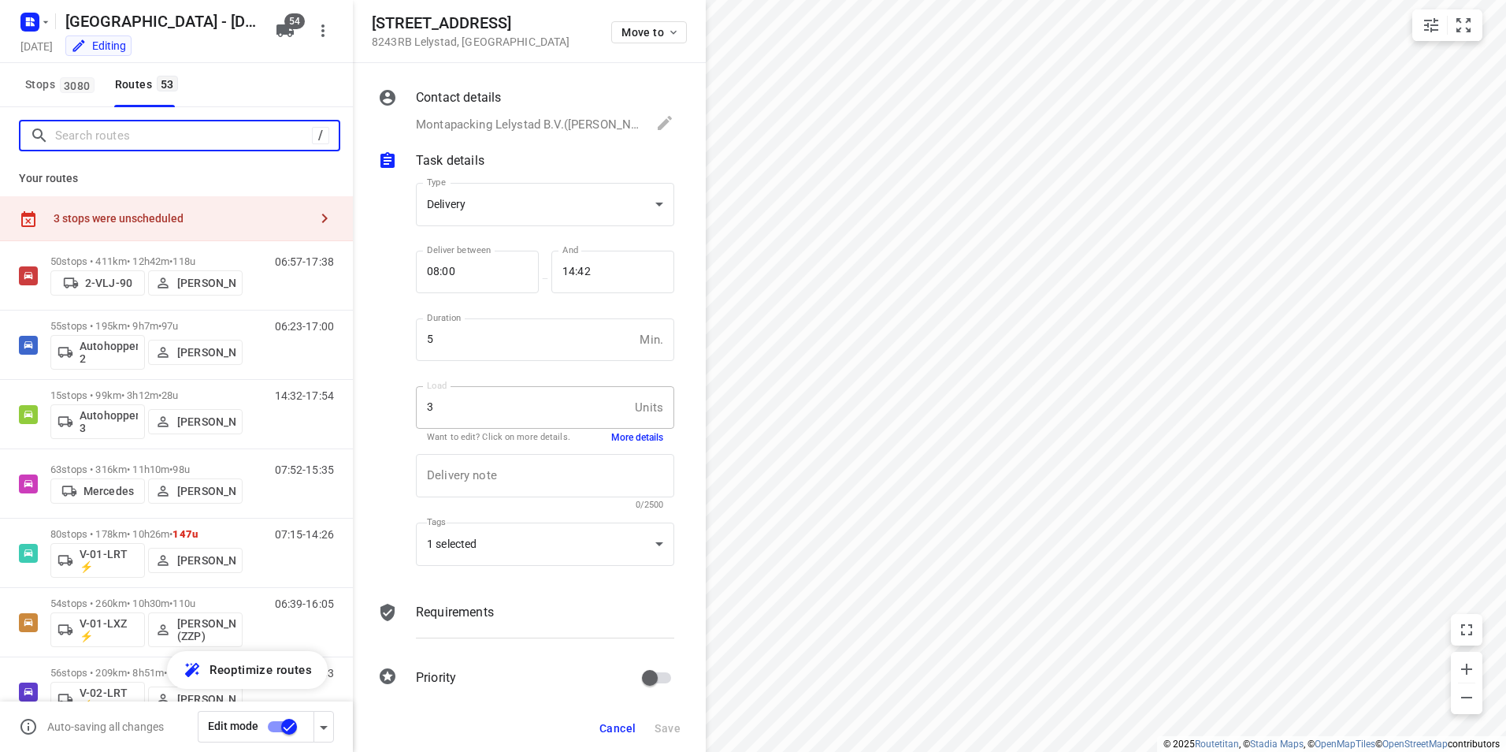
click at [174, 133] on input "Search routes" at bounding box center [183, 136] width 257 height 24
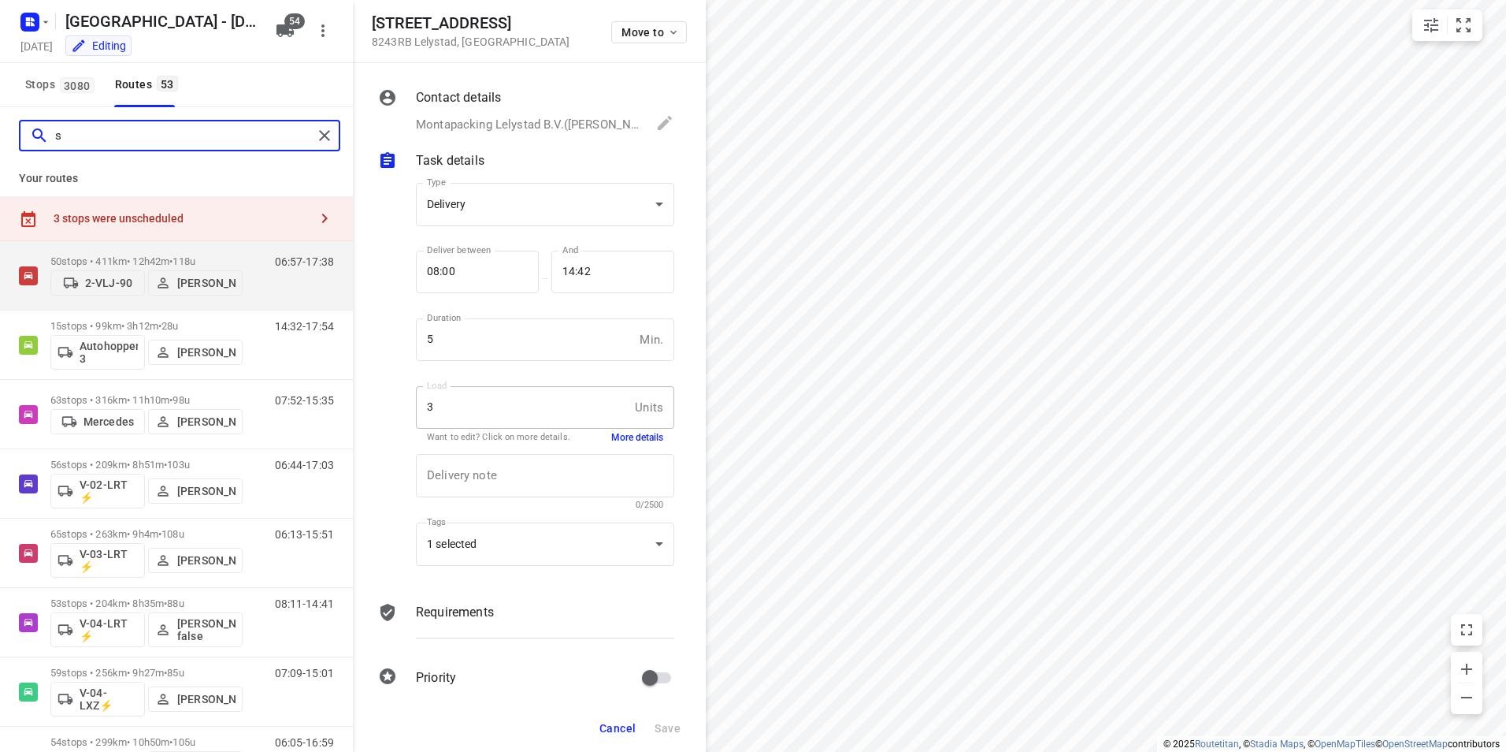
scroll to position [0, 0]
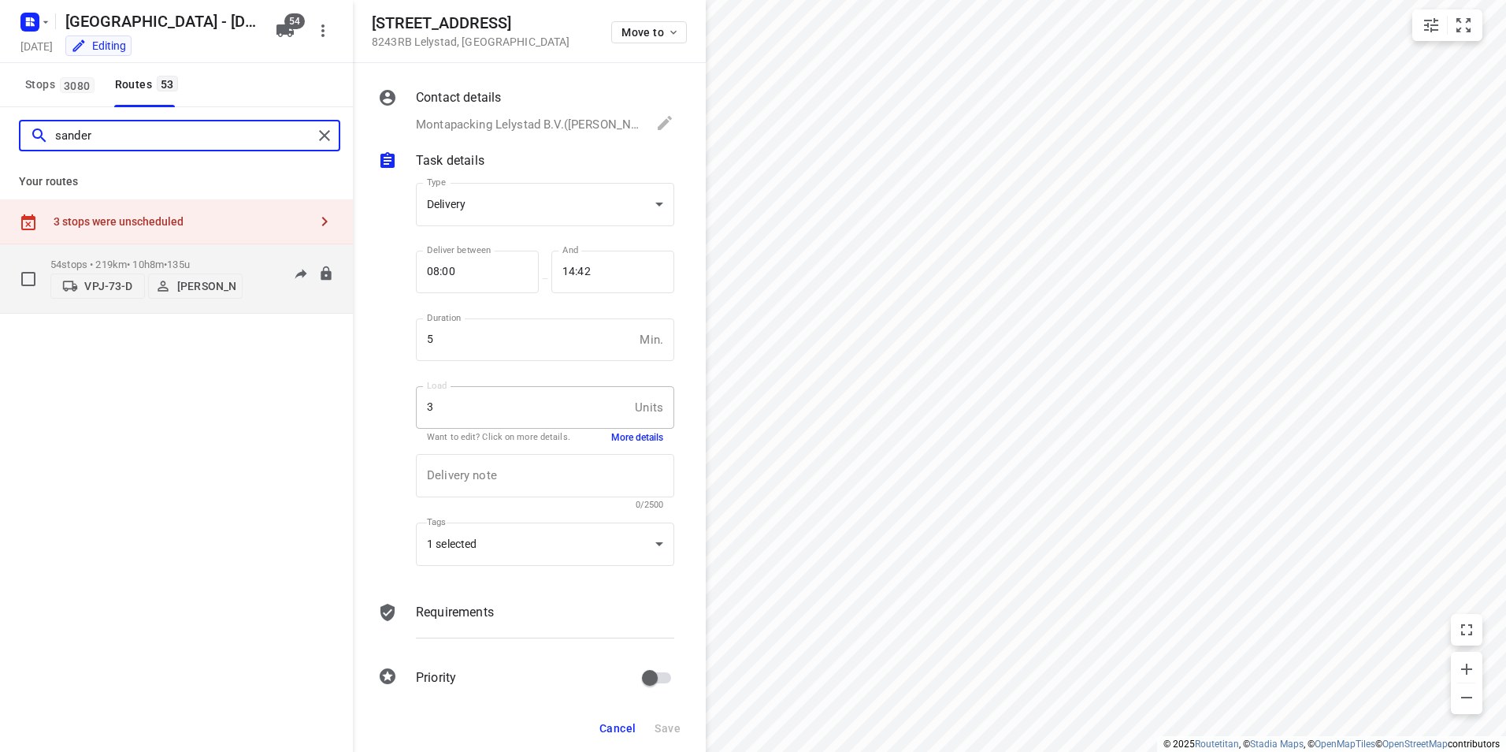
type input "sander"
click at [98, 251] on div "54 stops • 219km • 10h8m • 135u VPJ-73-D [PERSON_NAME]" at bounding box center [146, 279] width 192 height 56
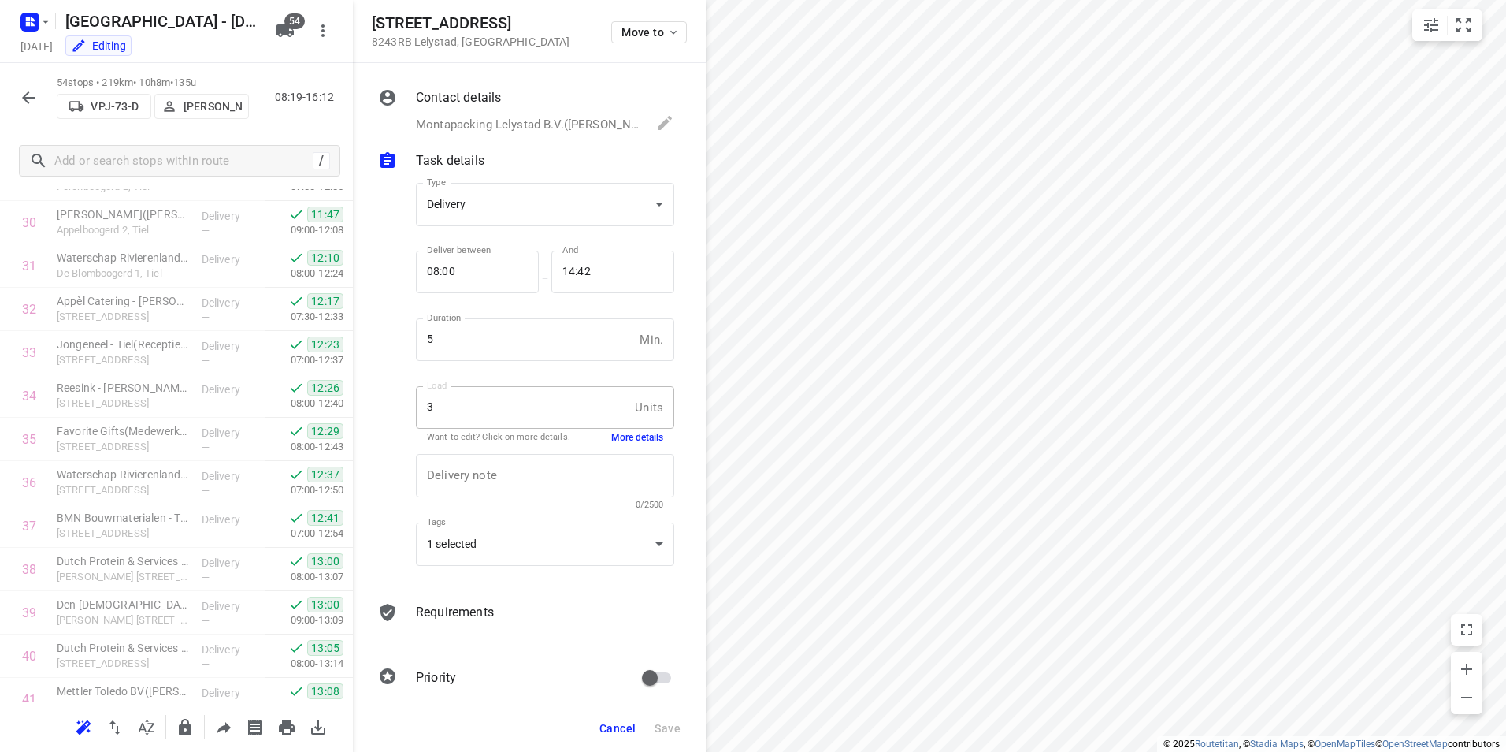
scroll to position [1995, 0]
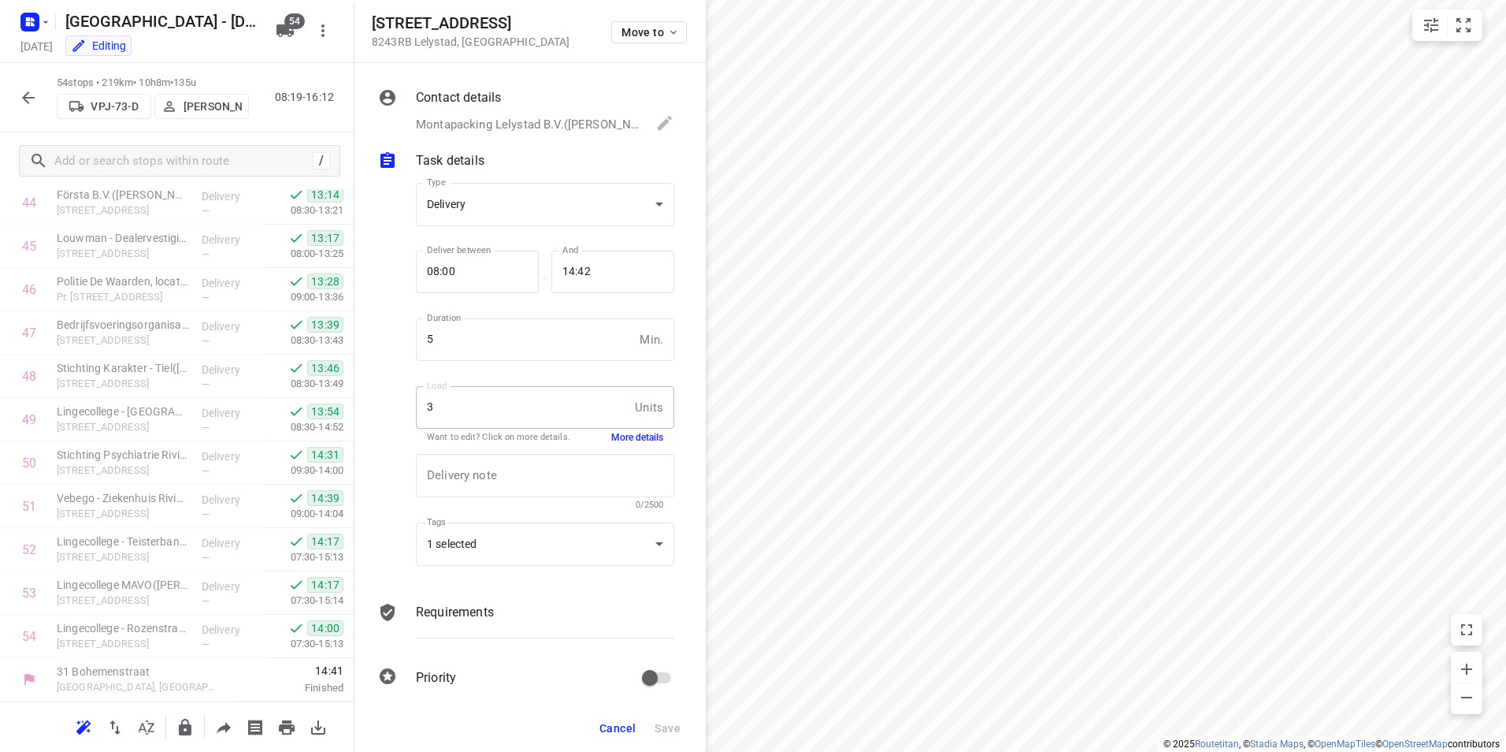
click at [35, 97] on icon "button" at bounding box center [28, 97] width 19 height 19
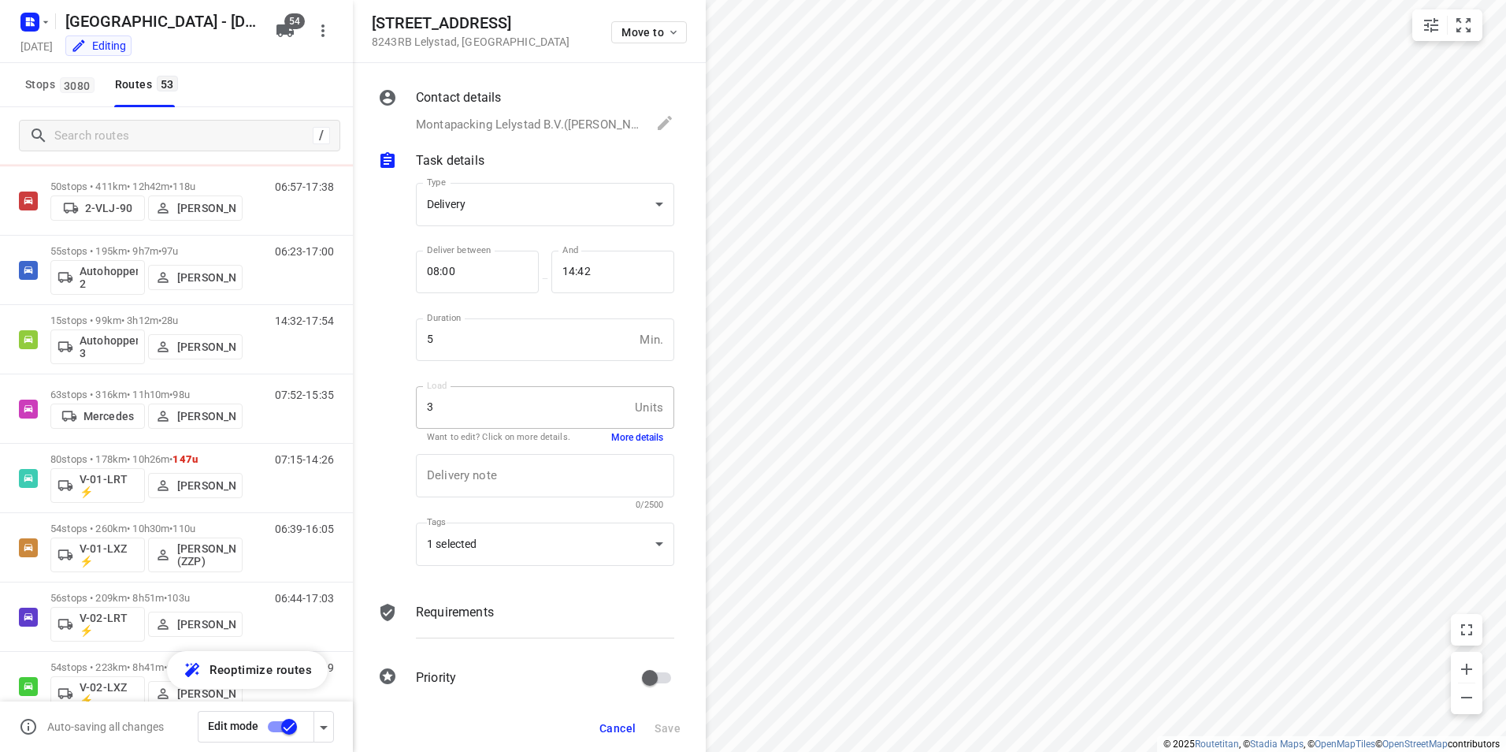
scroll to position [0, 0]
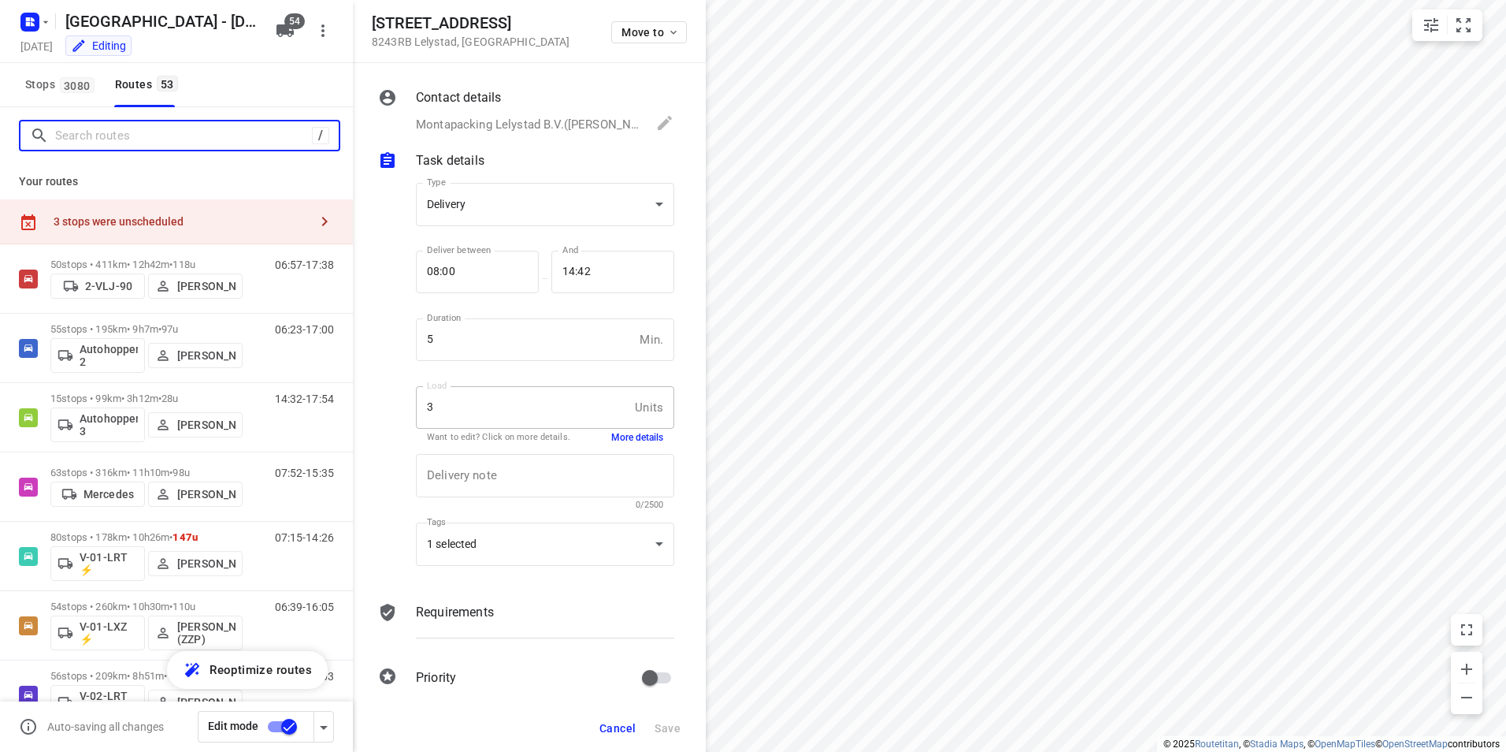
click at [142, 136] on input "Search routes" at bounding box center [183, 136] width 257 height 24
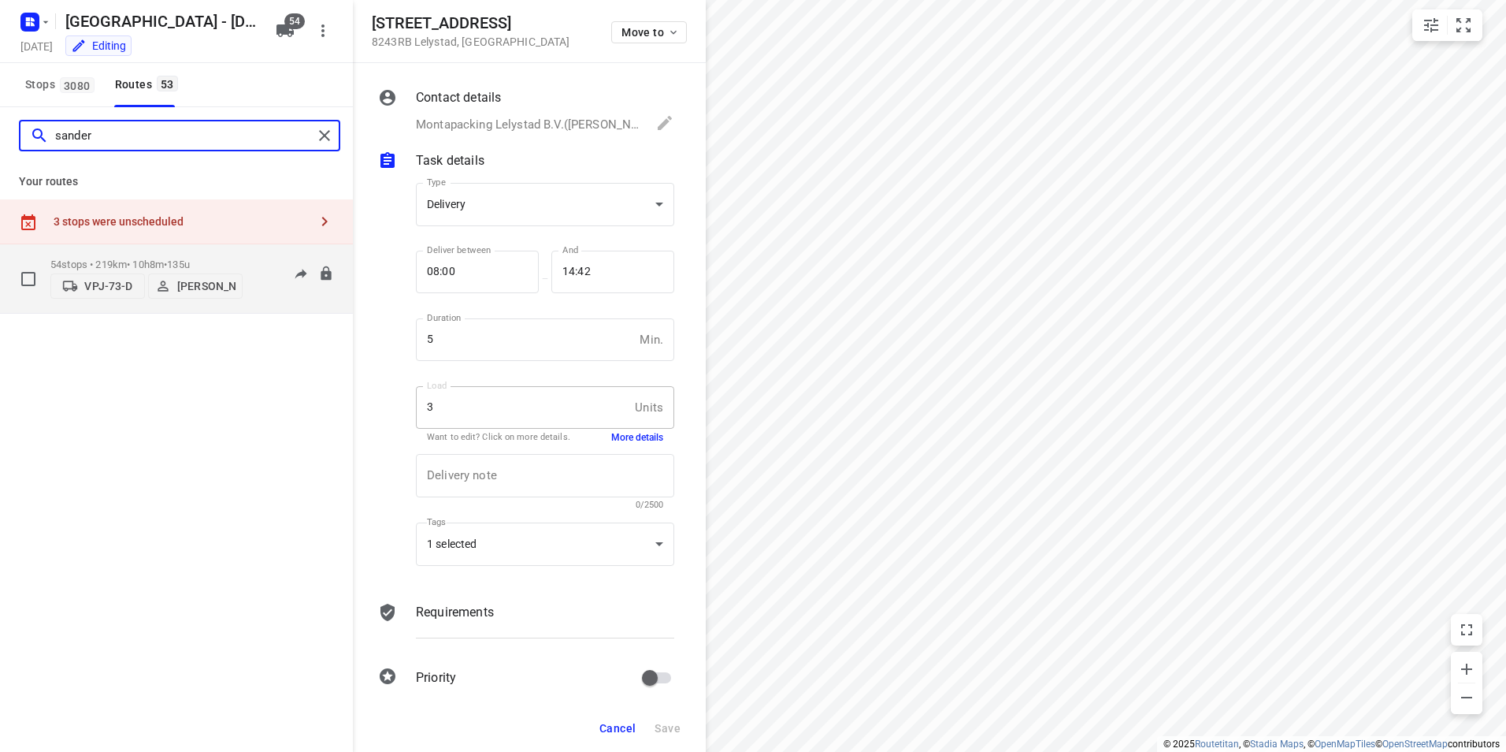
type input "sander"
click at [159, 260] on p "54 stops • 219km • 10h8m • 135u" at bounding box center [146, 264] width 192 height 12
